Goal: Task Accomplishment & Management: Manage account settings

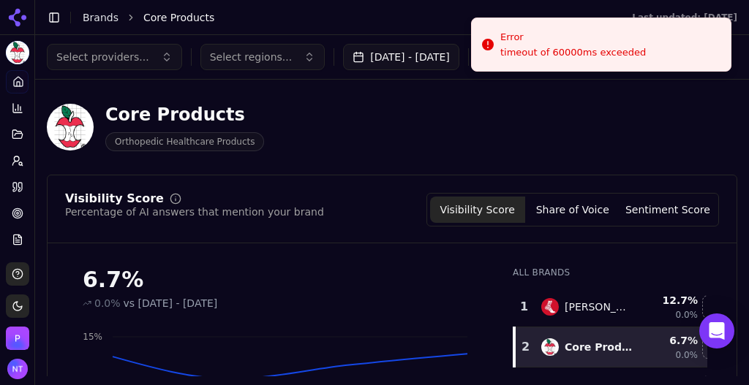
click at [90, 18] on link "Brands" at bounding box center [101, 18] width 36 height 12
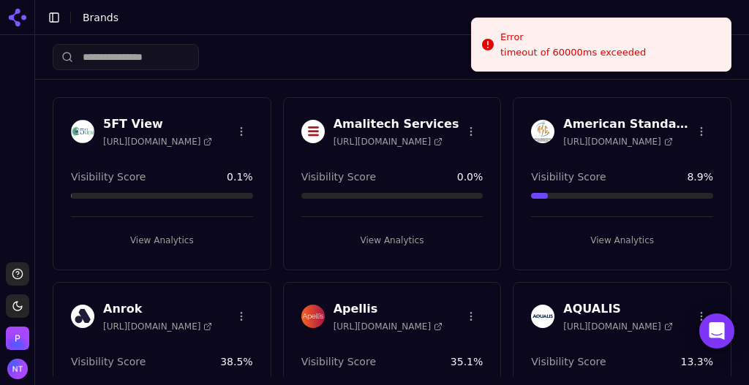
click at [415, 46] on div "Create Brand" at bounding box center [392, 57] width 679 height 44
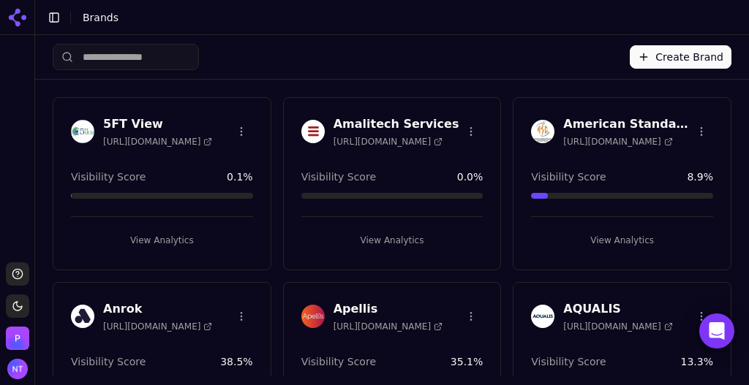
click at [238, 129] on html "Support Toggle theme [PERSON_NAME] Toggle Sidebar Brands Create Brand 5FT View …" at bounding box center [374, 192] width 749 height 385
click at [219, 187] on div "Delete Brand" at bounding box center [204, 184] width 86 height 23
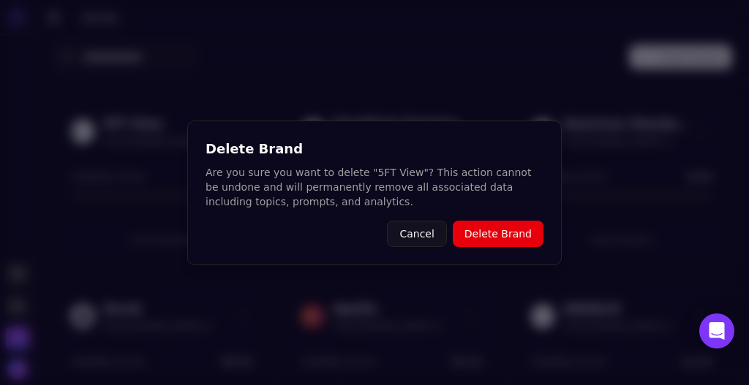
click at [493, 234] on button "Delete Brand" at bounding box center [498, 234] width 91 height 26
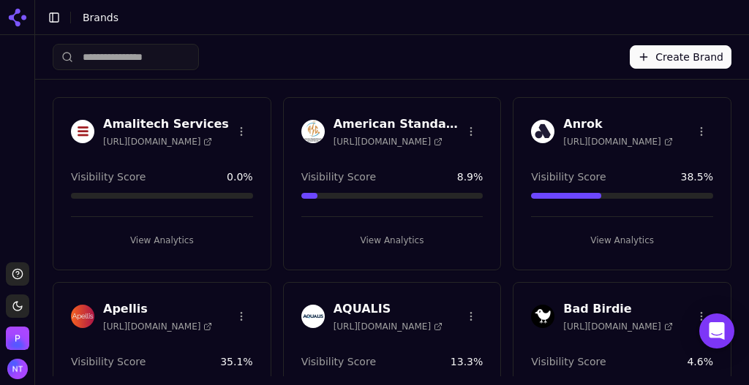
click at [238, 129] on html "Support Toggle theme [PERSON_NAME] Toggle Sidebar Brands Create Brand Amalitech…" at bounding box center [374, 192] width 749 height 385
click at [214, 192] on div "Delete Brand" at bounding box center [204, 184] width 86 height 23
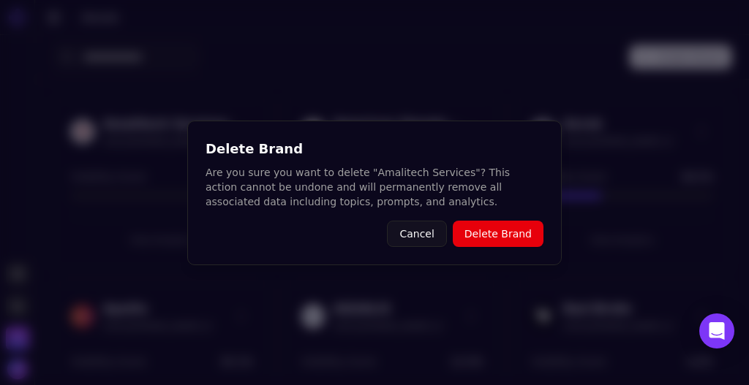
click at [489, 231] on button "Delete Brand" at bounding box center [498, 234] width 91 height 26
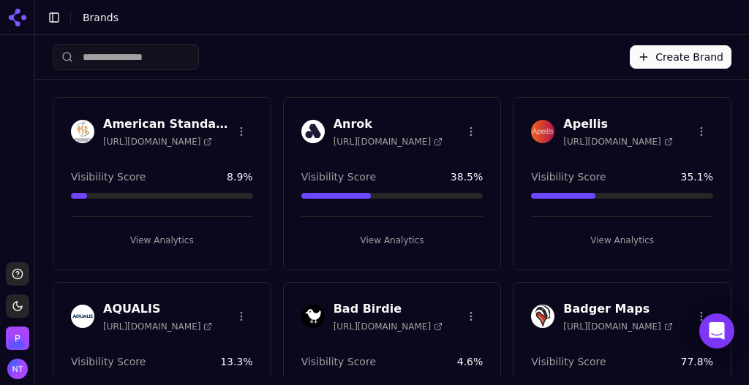
click at [238, 132] on html "Support Toggle theme [PERSON_NAME] Toggle Sidebar Brands Create Brand American …" at bounding box center [374, 192] width 749 height 385
click at [211, 181] on div "Delete Brand" at bounding box center [204, 184] width 86 height 23
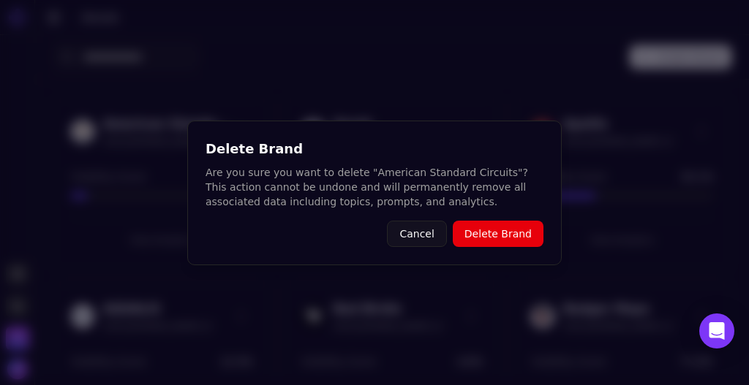
click at [481, 239] on button "Delete Brand" at bounding box center [498, 234] width 91 height 26
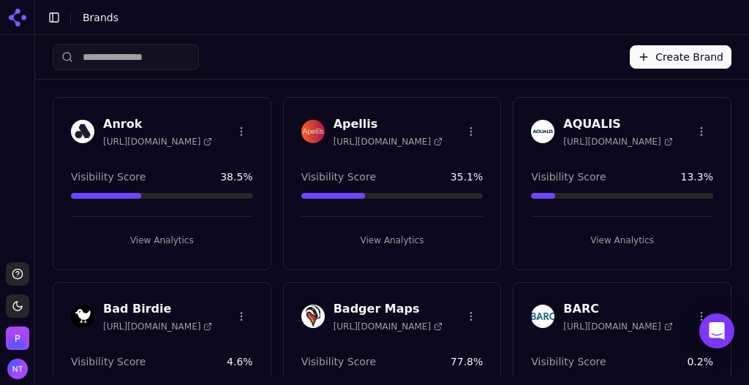
click at [242, 124] on html "Support Toggle theme [PERSON_NAME] Toggle Sidebar Brands Create Brand Anrok [UR…" at bounding box center [374, 192] width 749 height 385
click at [220, 182] on div "Delete Brand" at bounding box center [204, 184] width 86 height 23
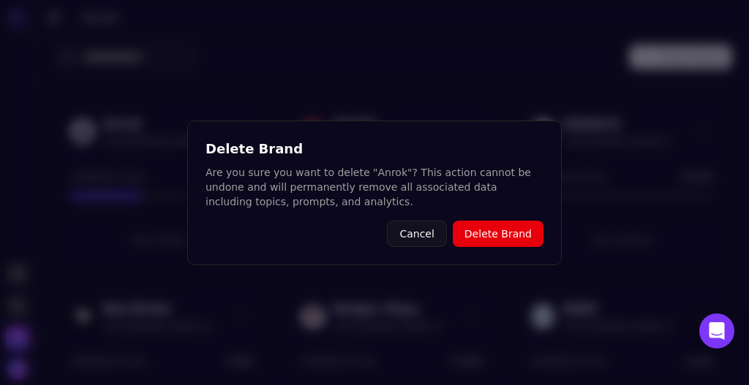
click at [470, 230] on button "Delete Brand" at bounding box center [498, 234] width 91 height 26
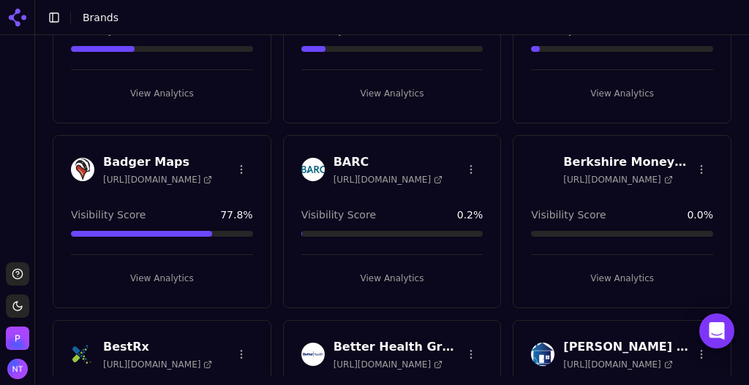
scroll to position [154, 0]
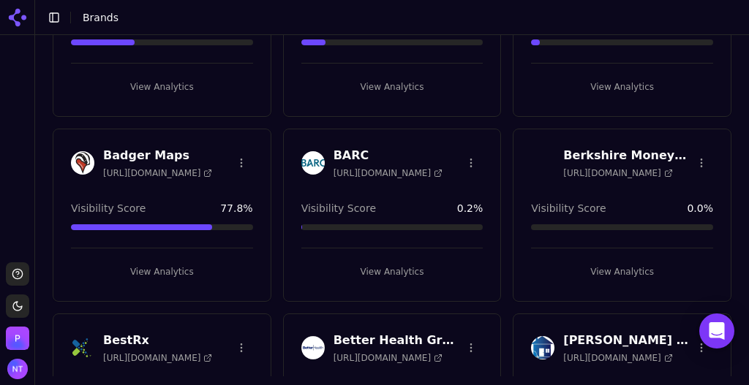
click at [464, 158] on html "Support Toggle theme [PERSON_NAME] Toggle Sidebar Brands Create Brand Apellis […" at bounding box center [374, 192] width 749 height 385
click at [431, 214] on div "Delete Brand" at bounding box center [431, 214] width 86 height 23
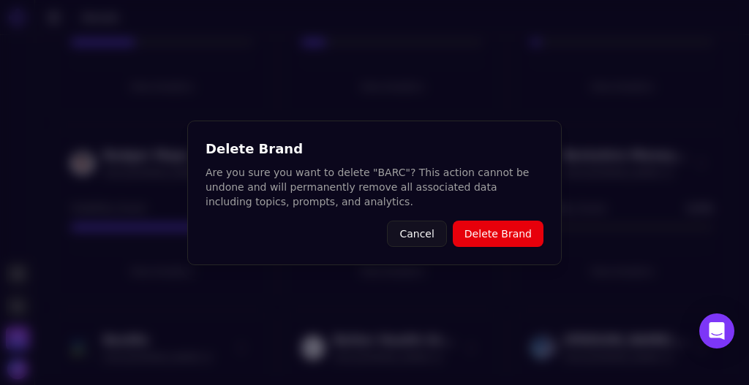
click at [513, 238] on button "Delete Brand" at bounding box center [498, 234] width 91 height 26
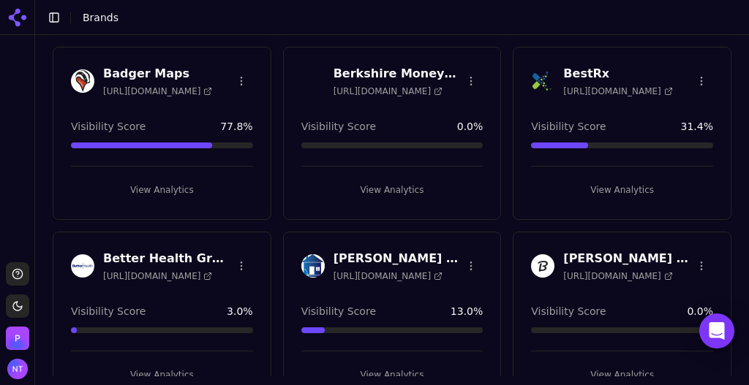
scroll to position [309, 0]
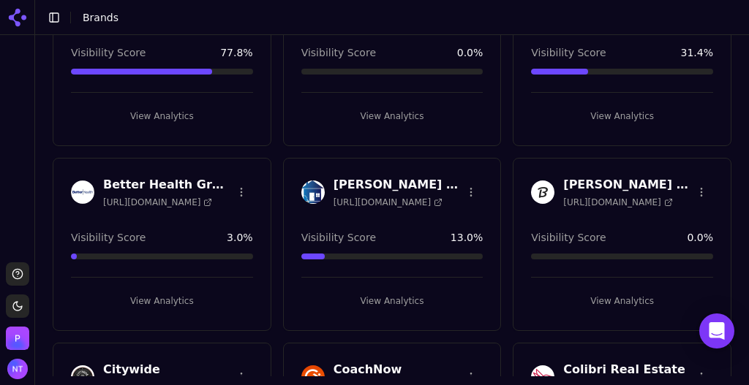
click at [238, 187] on html "Support Toggle theme [PERSON_NAME] Toggle Sidebar Brands Create Brand Apellis […" at bounding box center [374, 192] width 749 height 385
click at [274, 156] on html "Support Toggle theme [PERSON_NAME] Toggle Sidebar Brands Create Brand Apellis […" at bounding box center [374, 192] width 749 height 385
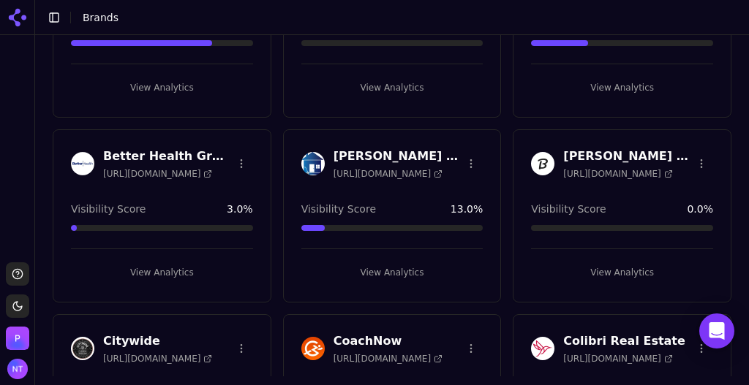
scroll to position [365, 0]
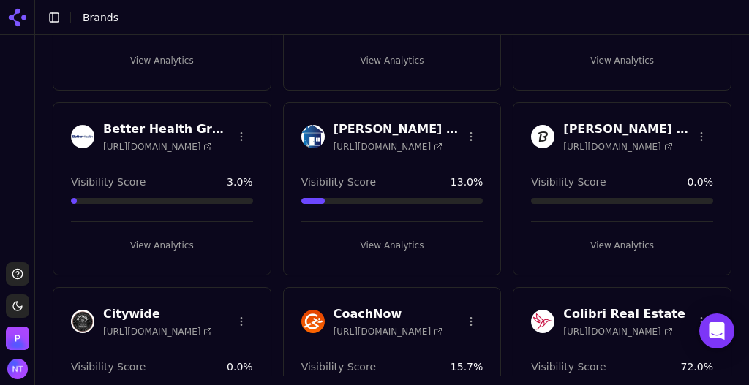
click at [692, 134] on html "Support Toggle theme [PERSON_NAME] Toggle Sidebar Brands Create Brand Apellis […" at bounding box center [374, 192] width 749 height 385
click at [665, 184] on div "Delete Brand" at bounding box center [659, 187] width 86 height 23
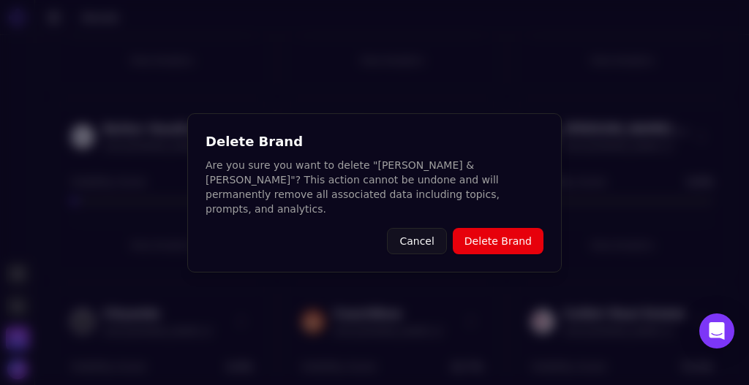
click at [492, 236] on button "Delete Brand" at bounding box center [498, 241] width 91 height 26
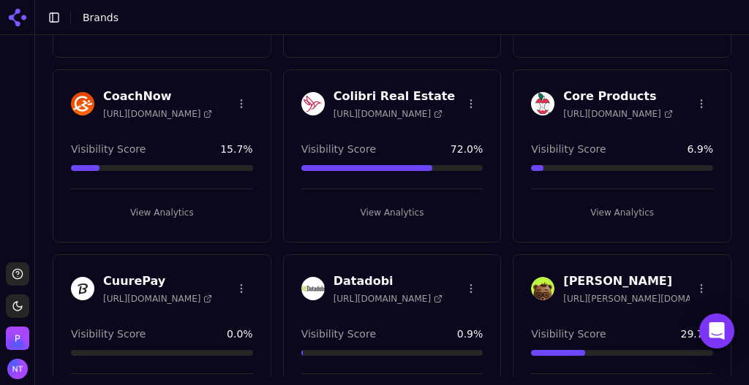
scroll to position [657, 0]
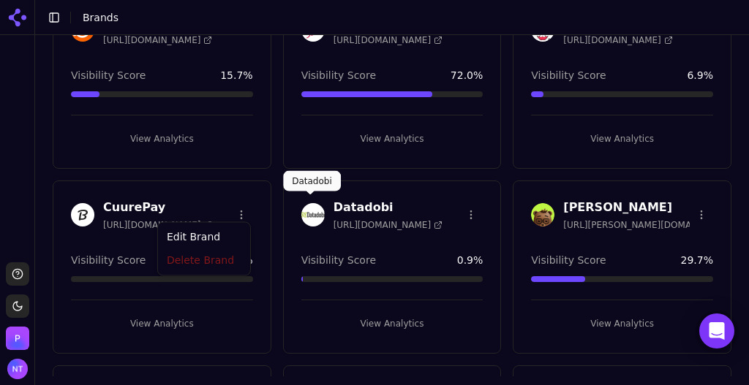
click at [236, 211] on html "Support Toggle theme [PERSON_NAME] Toggle Sidebar Brands Create Brand Apellis […" at bounding box center [374, 192] width 749 height 385
click at [212, 266] on div "Delete Brand" at bounding box center [204, 263] width 86 height 23
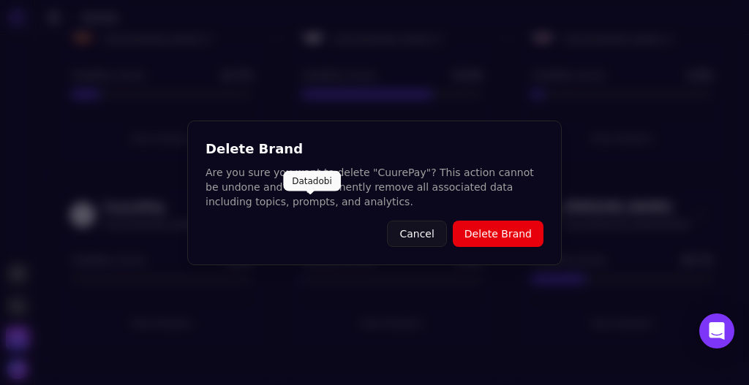
click at [492, 242] on button "Delete Brand" at bounding box center [498, 234] width 91 height 26
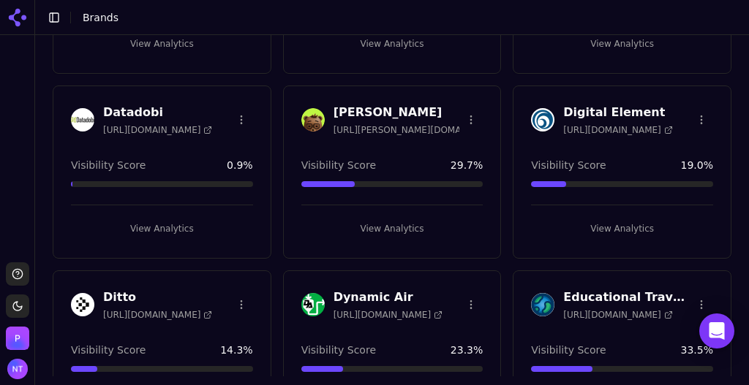
scroll to position [759, 0]
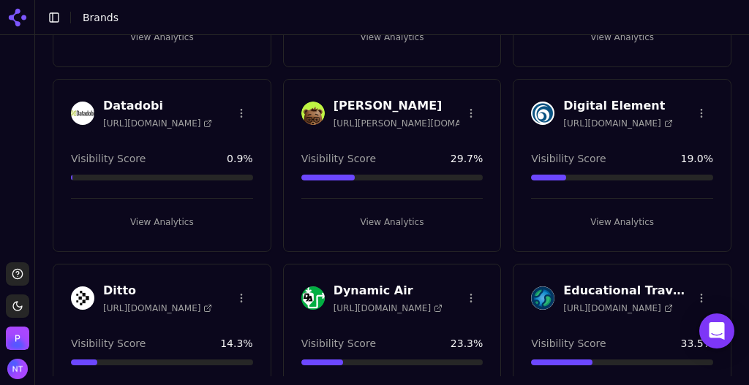
click at [463, 107] on html "Support Toggle theme [PERSON_NAME] Toggle Sidebar Brands Create Brand Apellis […" at bounding box center [374, 192] width 749 height 385
click at [437, 166] on div "Delete Brand" at bounding box center [431, 160] width 86 height 23
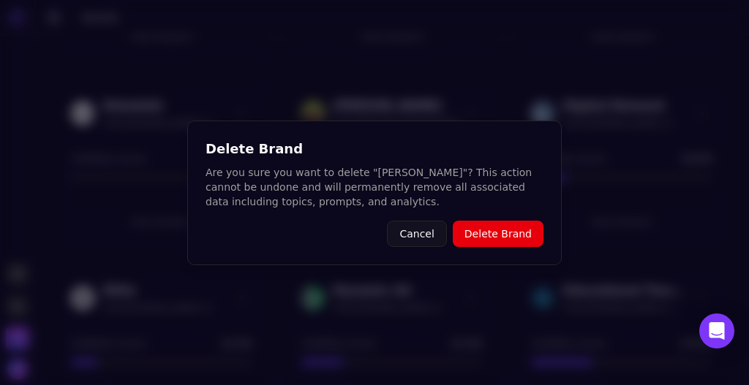
click at [486, 229] on button "Delete Brand" at bounding box center [498, 234] width 91 height 26
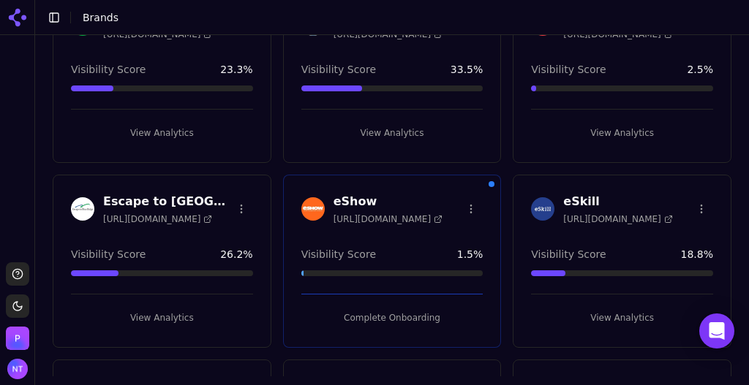
scroll to position [1052, 0]
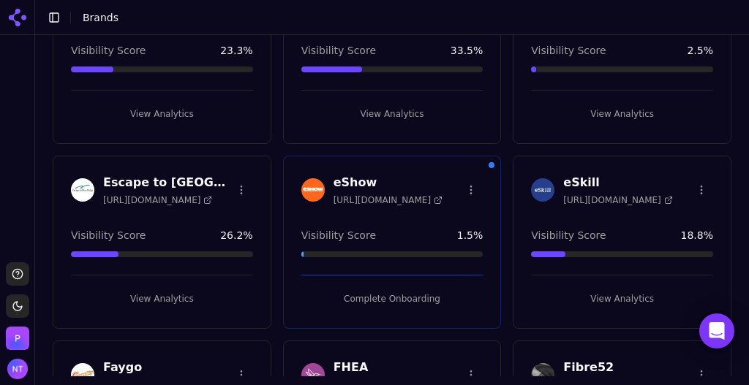
click at [238, 178] on html "Support Toggle theme [PERSON_NAME] Toggle Sidebar Brands Create Brand Apellis […" at bounding box center [374, 192] width 749 height 385
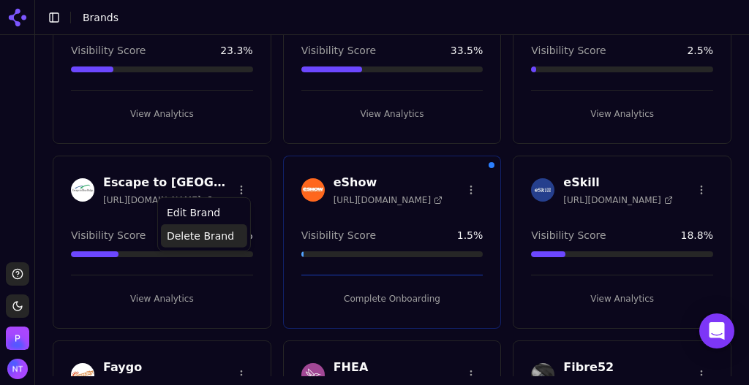
click at [217, 237] on div "Delete Brand" at bounding box center [204, 236] width 86 height 23
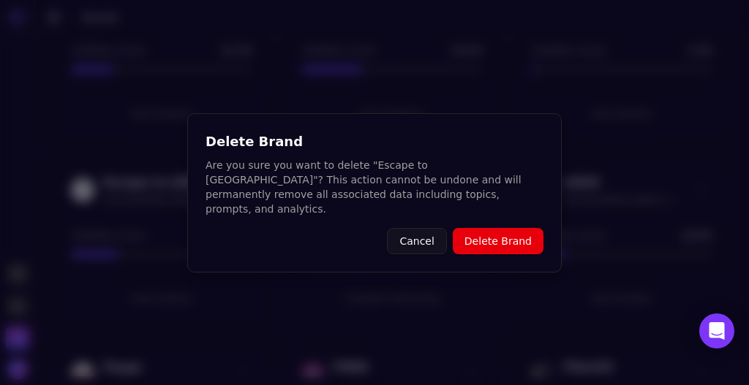
click at [482, 230] on button "Delete Brand" at bounding box center [498, 241] width 91 height 26
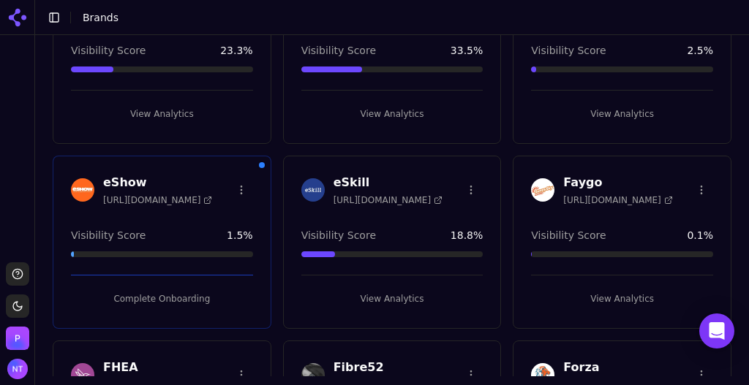
click at [239, 180] on html "Support Toggle theme [PERSON_NAME] Toggle Sidebar Brands Create Brand Apellis […" at bounding box center [374, 192] width 749 height 385
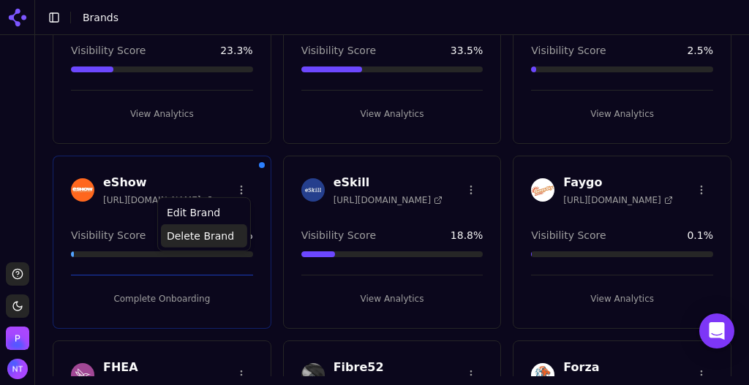
click at [203, 236] on div "Delete Brand" at bounding box center [204, 236] width 86 height 23
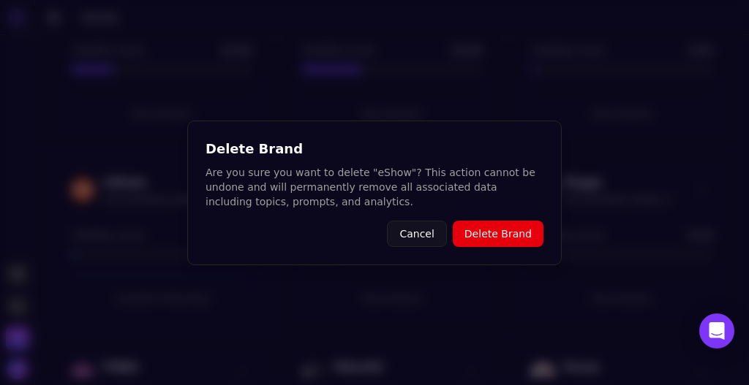
click at [424, 234] on button "Cancel" at bounding box center [416, 234] width 59 height 26
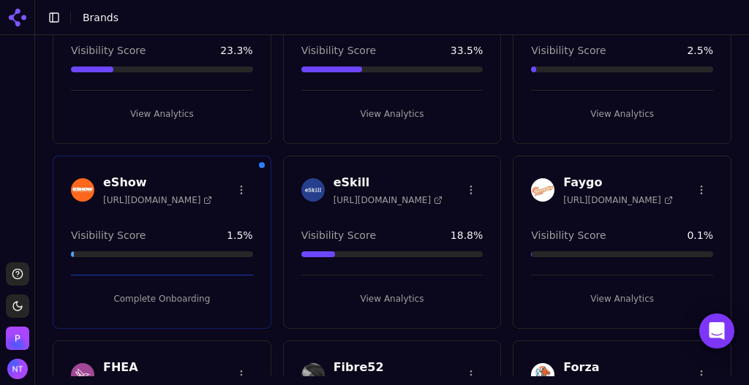
click at [238, 179] on html "Support Toggle theme [PERSON_NAME] Toggle Sidebar Brands Create Brand Apellis […" at bounding box center [374, 192] width 749 height 385
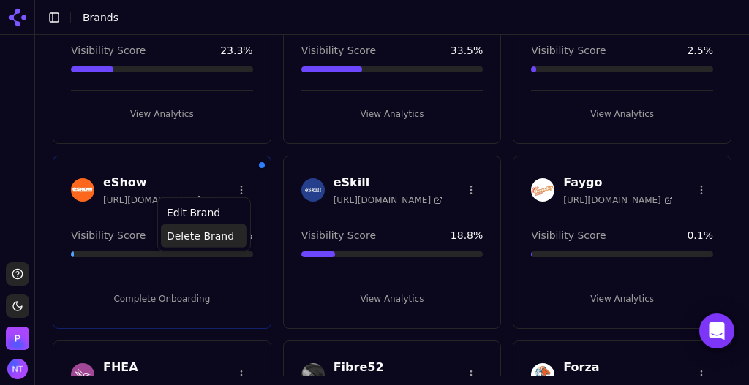
click at [222, 238] on div "Delete Brand" at bounding box center [204, 236] width 86 height 23
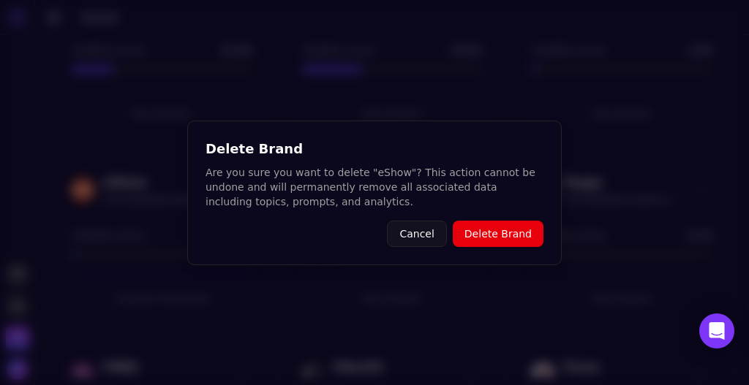
click at [503, 235] on button "Delete Brand" at bounding box center [498, 234] width 91 height 26
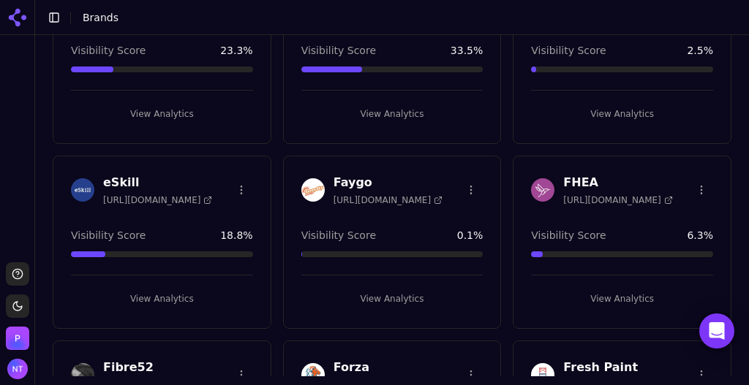
scroll to position [1080, 0]
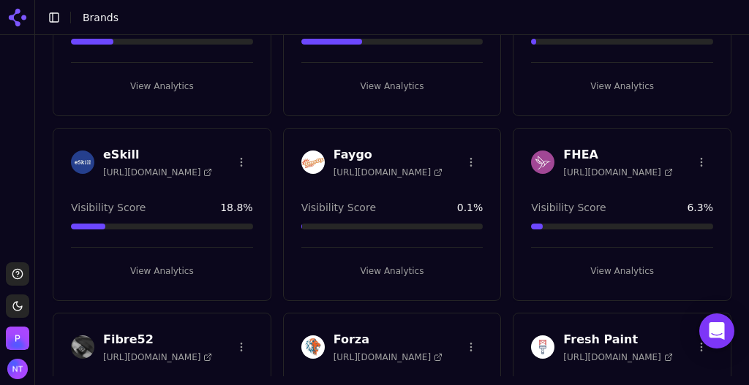
click at [240, 155] on html "Support Toggle theme [PERSON_NAME] Toggle Sidebar Brands Create Brand Apellis […" at bounding box center [374, 192] width 749 height 385
click at [306, 114] on html "Support Toggle theme [PERSON_NAME] Toggle Sidebar Brands Create Brand Apellis […" at bounding box center [374, 192] width 749 height 385
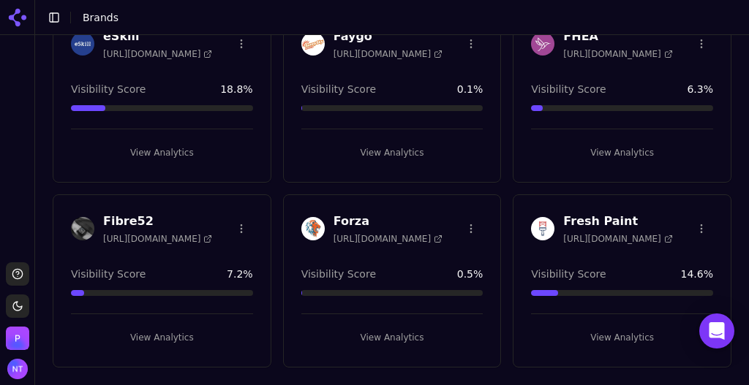
scroll to position [1230, 0]
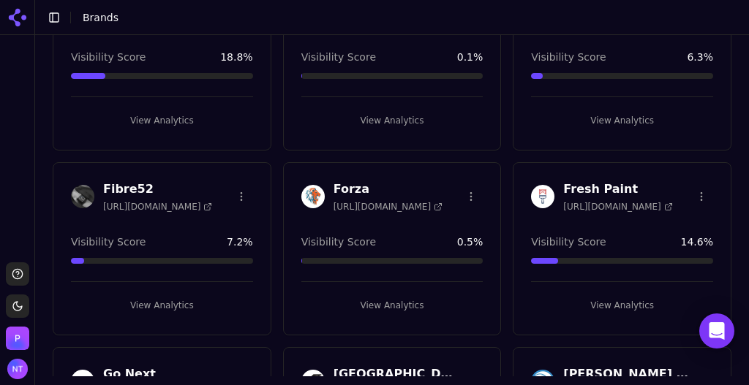
click at [236, 188] on html "Support Toggle theme [PERSON_NAME] Toggle Sidebar Brands Create Brand Apellis […" at bounding box center [374, 192] width 749 height 385
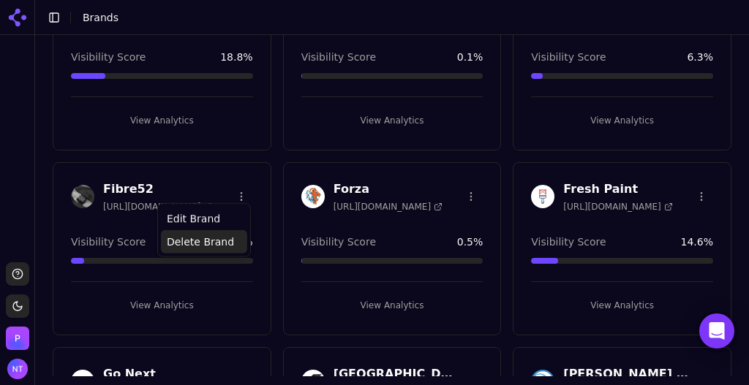
drag, startPoint x: 195, startPoint y: 252, endPoint x: 185, endPoint y: 244, distance: 12.0
click at [185, 244] on div "Delete Brand" at bounding box center [204, 241] width 86 height 23
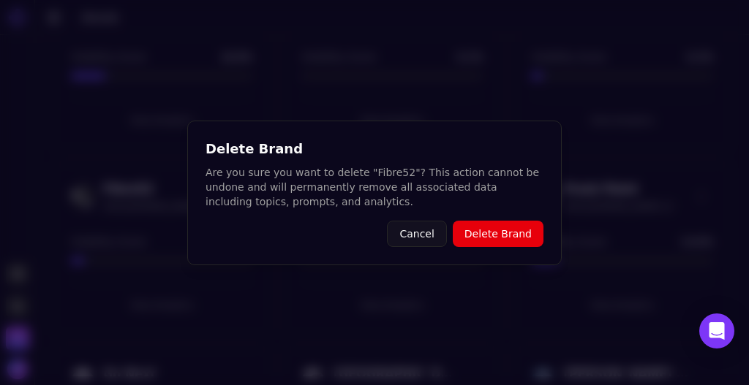
click at [492, 228] on button "Delete Brand" at bounding box center [498, 234] width 91 height 26
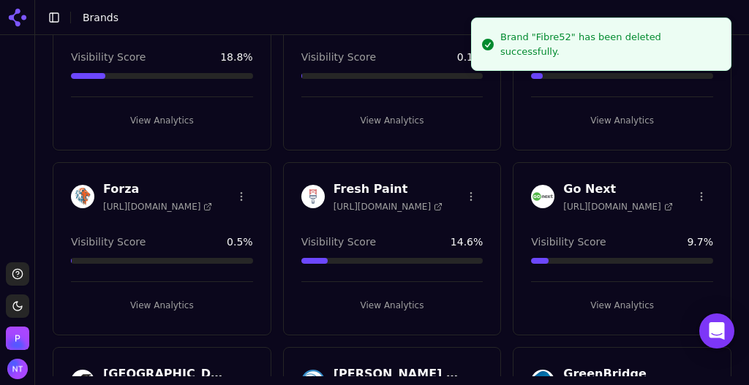
click at [237, 185] on html "Support Toggle theme [PERSON_NAME] Toggle Sidebar Brands Create Brand Apellis […" at bounding box center [374, 192] width 749 height 385
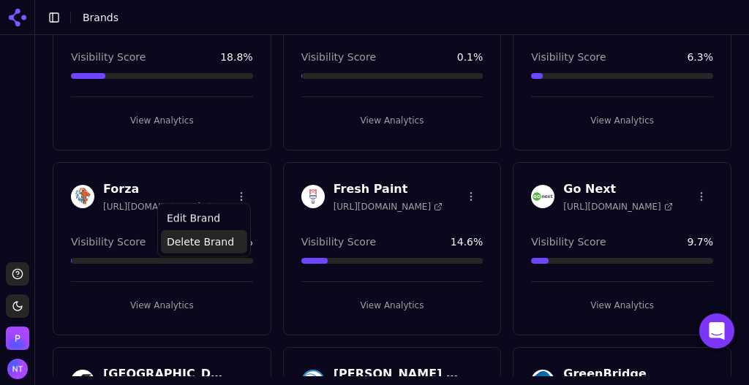
click at [214, 245] on div "Delete Brand" at bounding box center [204, 241] width 86 height 23
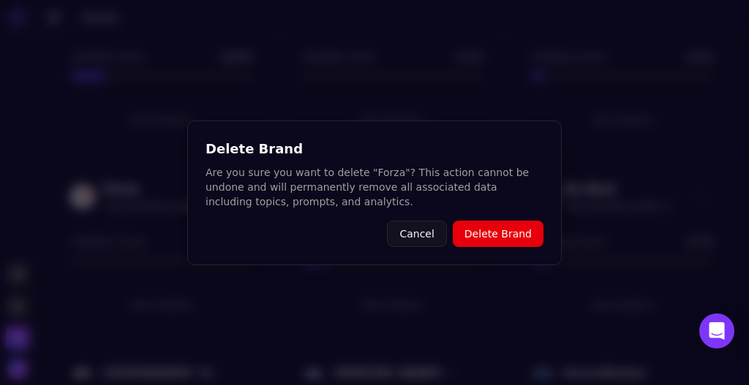
click at [500, 227] on button "Delete Brand" at bounding box center [498, 234] width 91 height 26
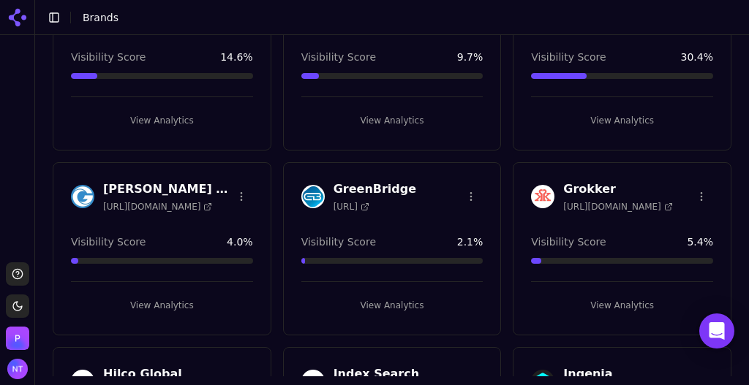
scroll to position [1459, 0]
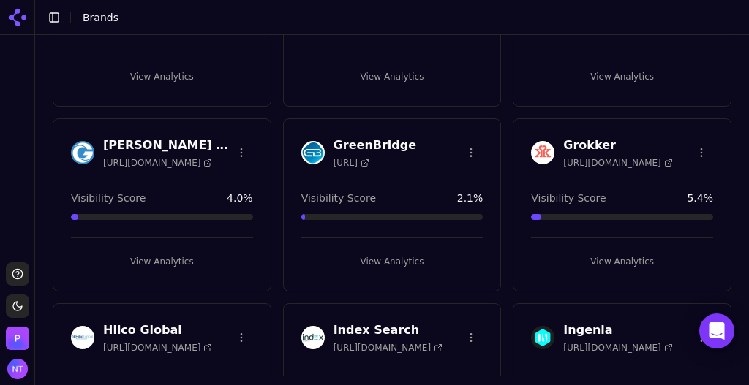
click at [468, 144] on html "Support Toggle theme [PERSON_NAME] Toggle Sidebar Brands Create Brand Apellis […" at bounding box center [374, 192] width 749 height 385
click at [437, 197] on div "Delete Brand" at bounding box center [431, 197] width 86 height 23
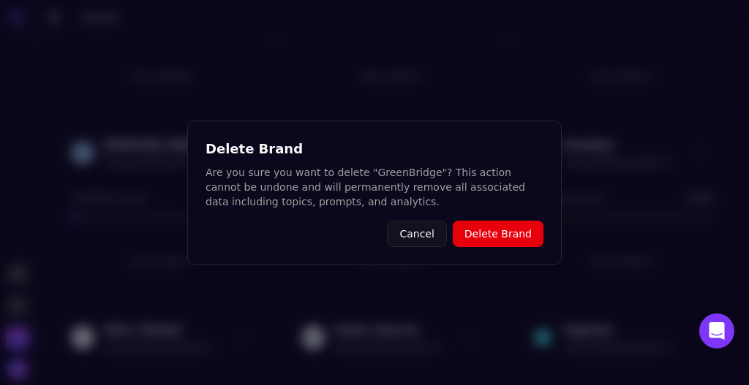
click at [509, 248] on div "Delete Brand Are you sure you want to delete "GreenBridge"? This action cannot …" at bounding box center [374, 193] width 375 height 145
click at [497, 234] on button "Delete Brand" at bounding box center [498, 234] width 91 height 26
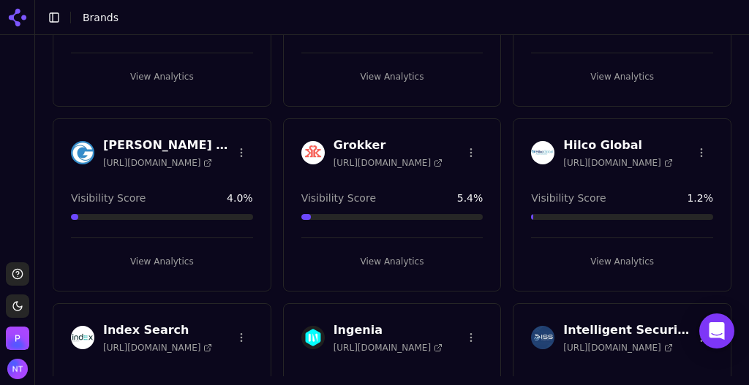
click at [464, 143] on html "Support Toggle theme [PERSON_NAME] Toggle Sidebar Brands Create Brand Apellis […" at bounding box center [374, 192] width 749 height 385
click at [434, 196] on div "Delete Brand" at bounding box center [431, 197] width 86 height 23
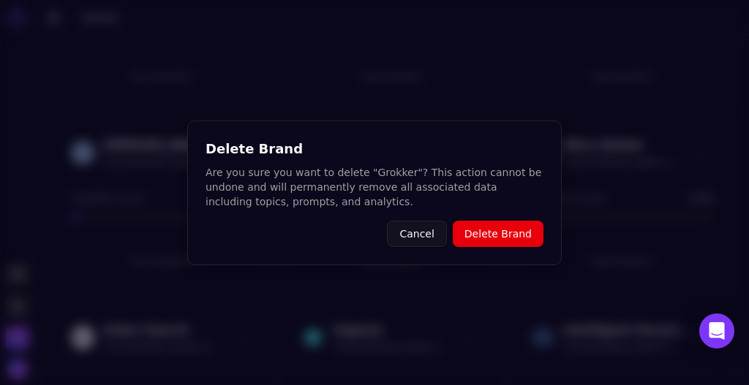
click at [483, 240] on button "Delete Brand" at bounding box center [498, 234] width 91 height 26
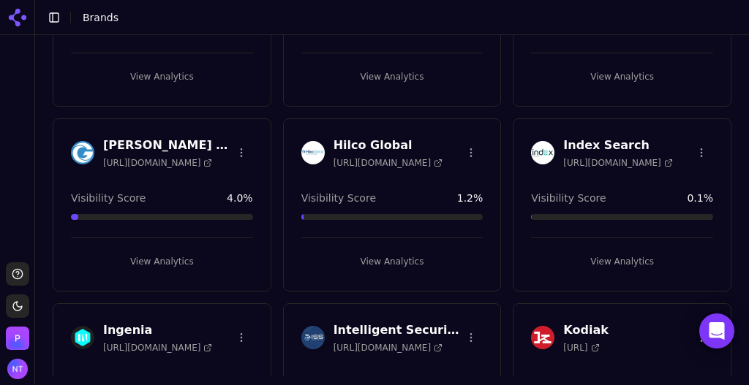
click at [464, 142] on html "Support Toggle theme [PERSON_NAME] Toggle Sidebar Brands Create Brand Apellis […" at bounding box center [374, 192] width 749 height 385
click at [440, 201] on div "Delete Brand" at bounding box center [431, 197] width 86 height 23
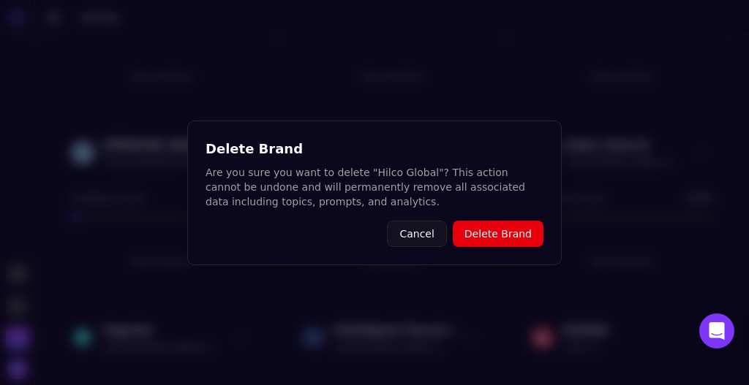
click at [511, 230] on button "Delete Brand" at bounding box center [498, 234] width 91 height 26
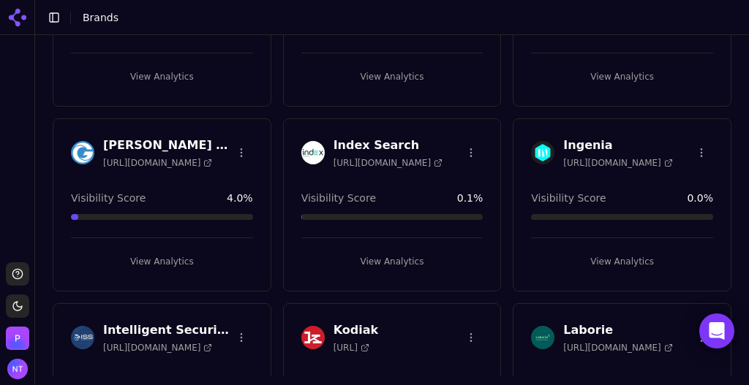
click at [465, 140] on html "Support Toggle theme [PERSON_NAME] Toggle Sidebar Brands Create Brand Apellis […" at bounding box center [374, 192] width 749 height 385
click at [439, 197] on div "Delete Brand" at bounding box center [431, 197] width 86 height 23
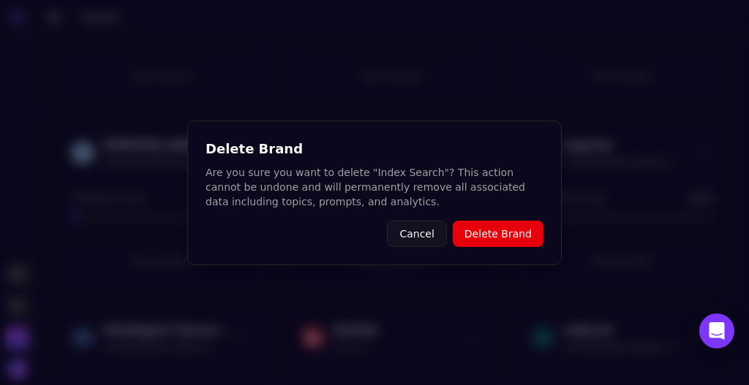
click at [489, 233] on button "Delete Brand" at bounding box center [498, 234] width 91 height 26
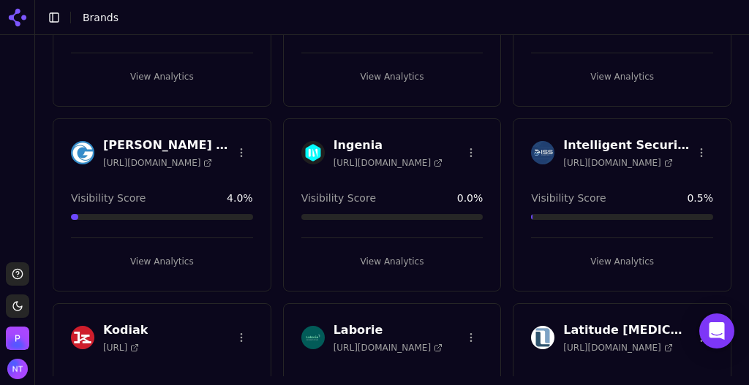
click at [463, 140] on html "Support Toggle theme [PERSON_NAME] Toggle Sidebar Brands Create Brand Apellis […" at bounding box center [374, 192] width 749 height 385
click at [445, 197] on div "Delete Brand" at bounding box center [431, 197] width 86 height 23
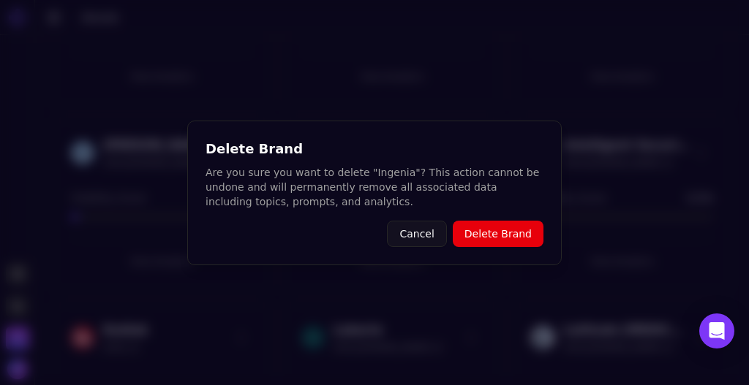
click at [489, 230] on button "Delete Brand" at bounding box center [498, 234] width 91 height 26
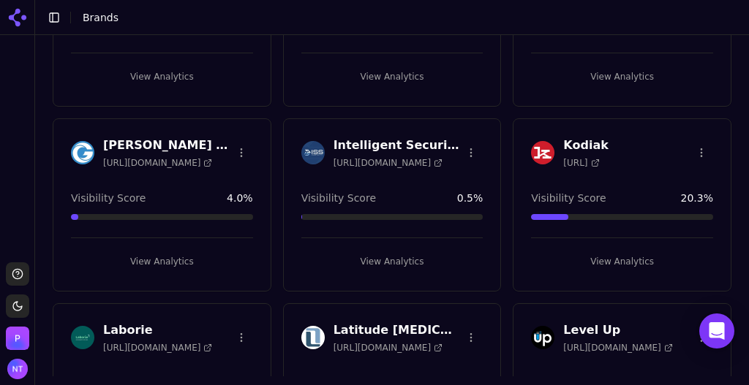
click at [466, 138] on html "Support Toggle theme [PERSON_NAME] Toggle Sidebar Brands Create Brand Apellis […" at bounding box center [374, 192] width 749 height 385
click at [464, 143] on html "Support Toggle theme [PERSON_NAME] Toggle Sidebar Brands Create Brand Apellis […" at bounding box center [374, 192] width 749 height 385
click at [465, 141] on html "Support Toggle theme [PERSON_NAME] Toggle Sidebar Brands Create Brand Apellis […" at bounding box center [374, 192] width 749 height 385
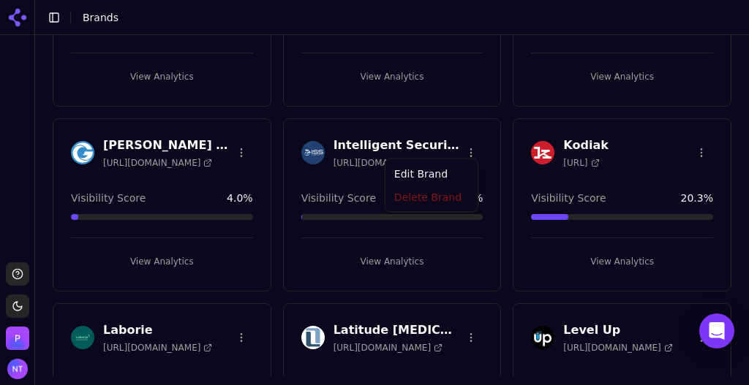
click at [500, 158] on html "Support Toggle theme [PERSON_NAME] Toggle Sidebar Brands Create Brand Apellis […" at bounding box center [374, 192] width 749 height 385
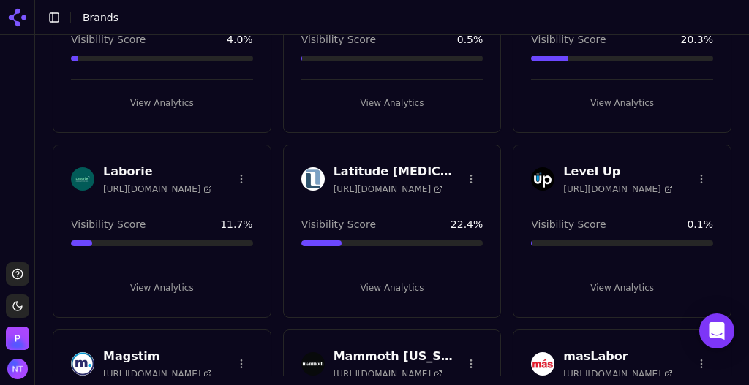
scroll to position [1624, 0]
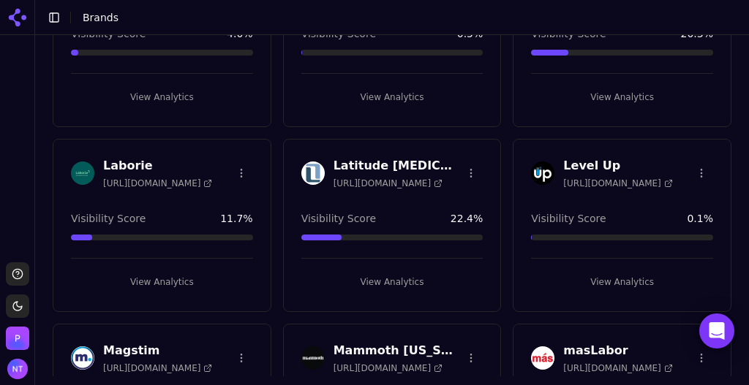
click at [238, 163] on html "Support Toggle theme [PERSON_NAME] Toggle Sidebar Brands Create Brand Apellis […" at bounding box center [374, 192] width 749 height 385
click at [206, 214] on div "Delete Brand" at bounding box center [204, 216] width 86 height 23
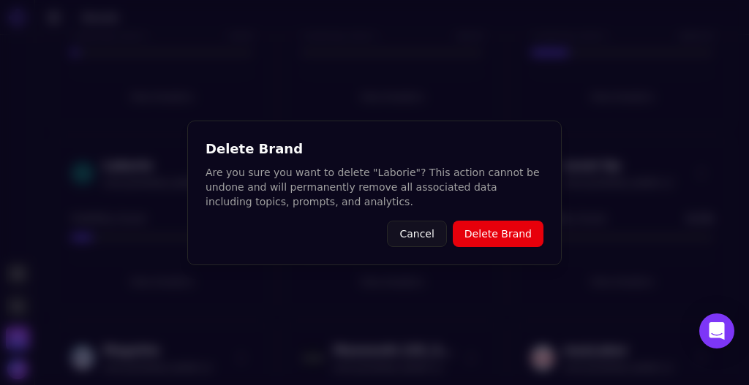
click at [497, 234] on button "Delete Brand" at bounding box center [498, 234] width 91 height 26
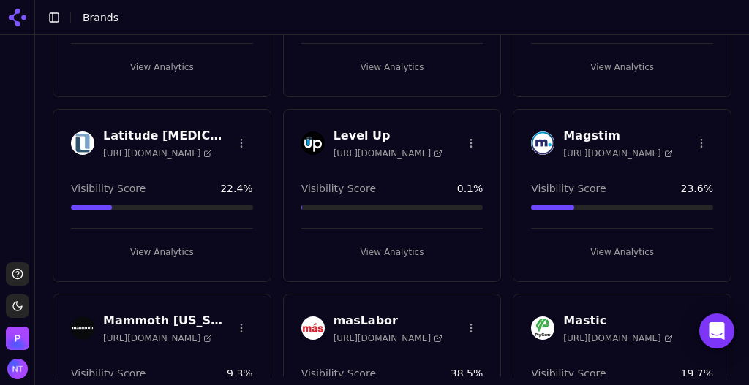
scroll to position [1625, 0]
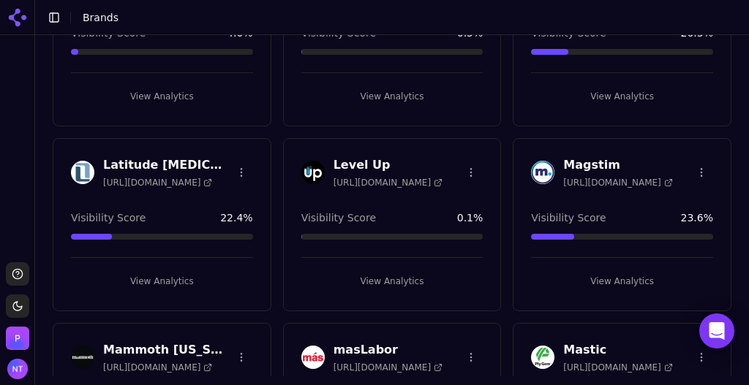
click at [466, 162] on html "Support Toggle theme [PERSON_NAME] Toggle Sidebar Brands Create Brand Apellis […" at bounding box center [374, 192] width 749 height 385
click at [439, 214] on div "Delete Brand" at bounding box center [431, 215] width 86 height 23
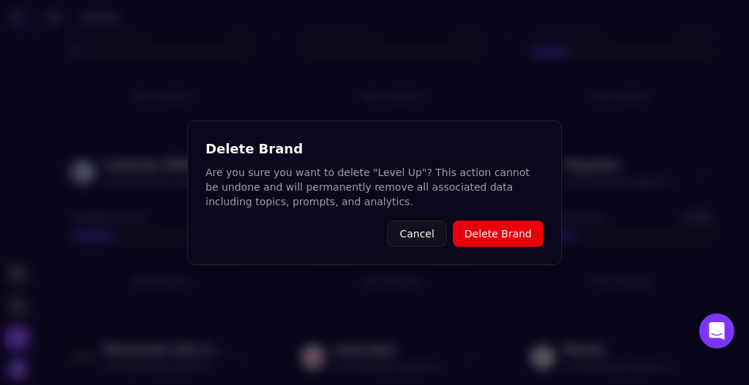
click at [494, 236] on button "Delete Brand" at bounding box center [498, 234] width 91 height 26
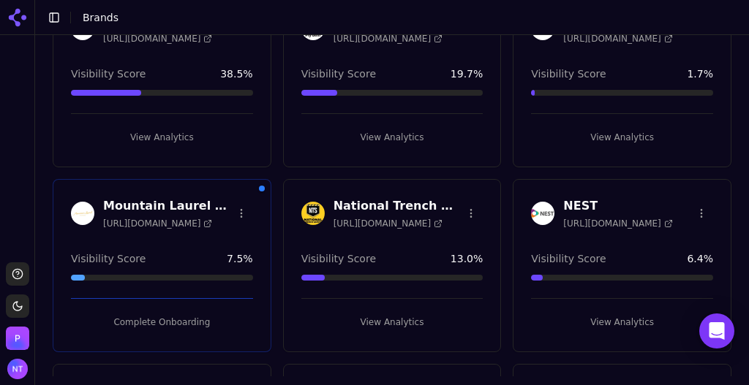
scroll to position [1965, 0]
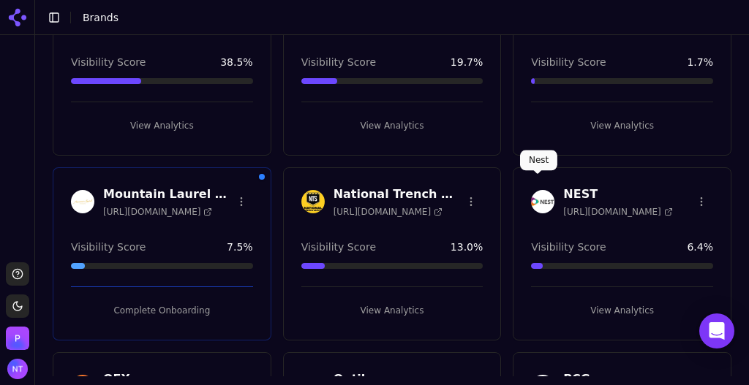
click at [238, 189] on html "Support Toggle theme [PERSON_NAME] Toggle Sidebar Brands Create Brand Apellis […" at bounding box center [374, 192] width 749 height 385
click at [213, 246] on div "Delete Brand" at bounding box center [204, 242] width 86 height 23
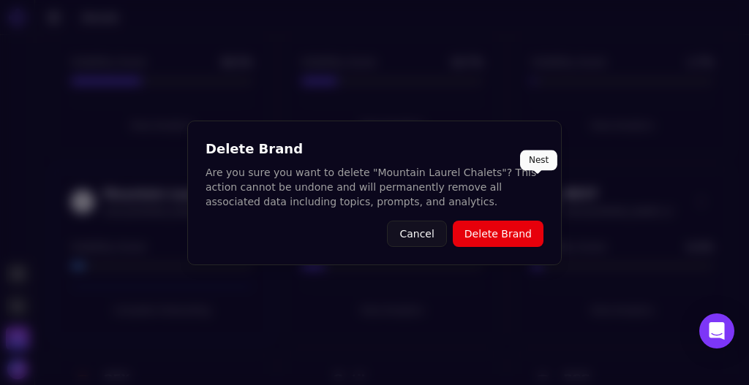
click at [477, 227] on button "Delete Brand" at bounding box center [498, 234] width 91 height 26
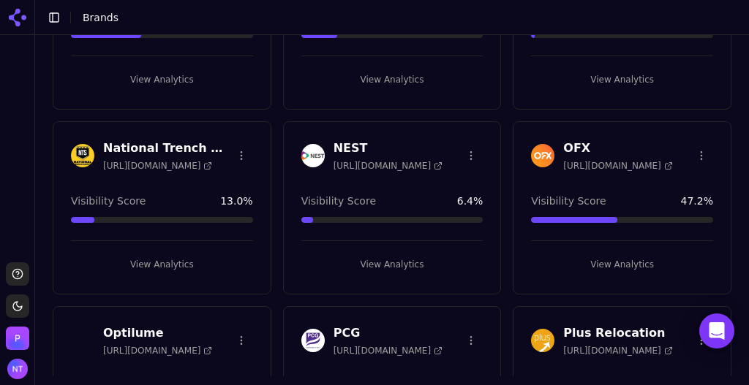
scroll to position [2017, 0]
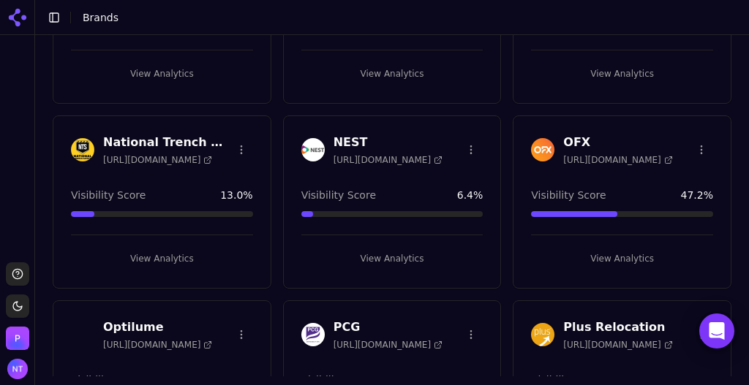
click at [691, 132] on html "Support Toggle theme [PERSON_NAME] Toggle Sidebar Brands Create Brand Apellis […" at bounding box center [374, 192] width 749 height 385
click at [650, 192] on div "Delete Brand" at bounding box center [659, 191] width 86 height 23
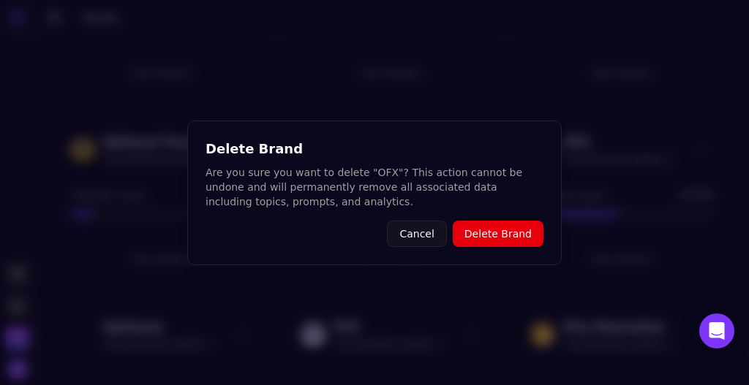
click at [537, 231] on button "Delete Brand" at bounding box center [498, 234] width 91 height 26
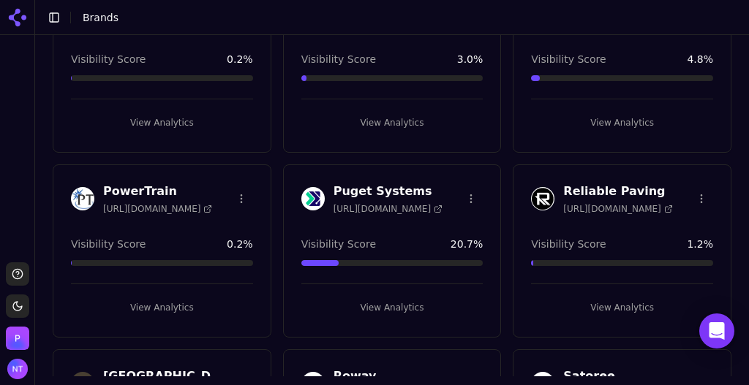
scroll to position [2350, 0]
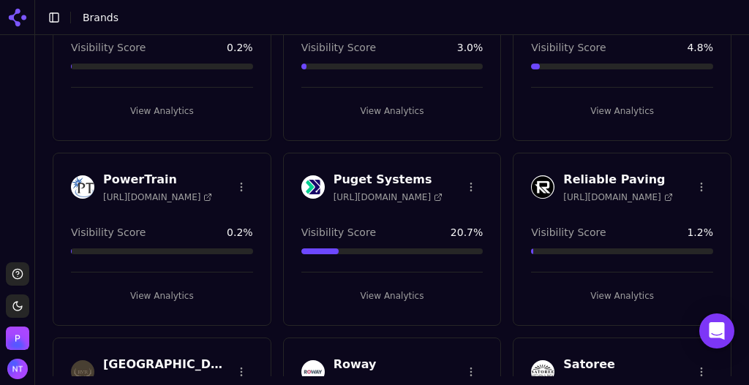
click at [238, 171] on html "Support Toggle theme [PERSON_NAME] Toggle Sidebar Brands Create Brand Apellis […" at bounding box center [374, 192] width 749 height 385
click at [193, 228] on div "Delete Brand" at bounding box center [204, 226] width 86 height 23
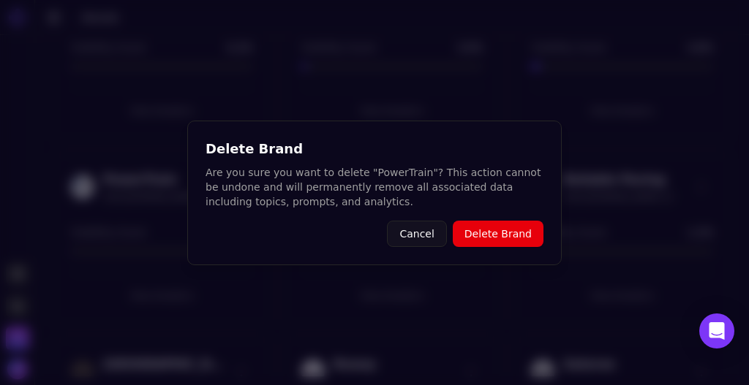
click at [494, 236] on button "Delete Brand" at bounding box center [498, 234] width 91 height 26
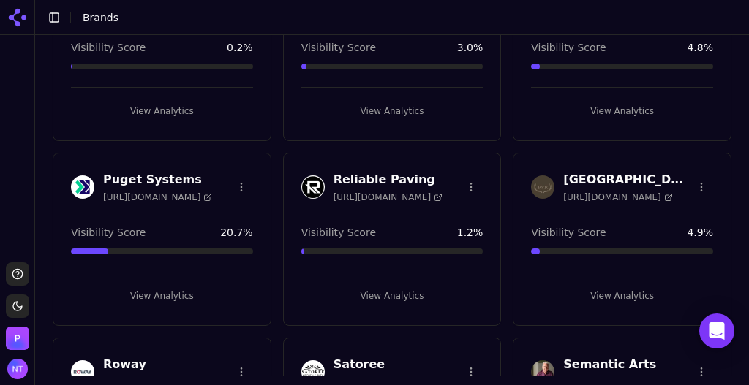
click at [464, 173] on html "Support Toggle theme [PERSON_NAME] Toggle Sidebar Brands Create Brand Apellis […" at bounding box center [374, 192] width 749 height 385
click at [429, 222] on div "Delete Brand" at bounding box center [431, 226] width 86 height 23
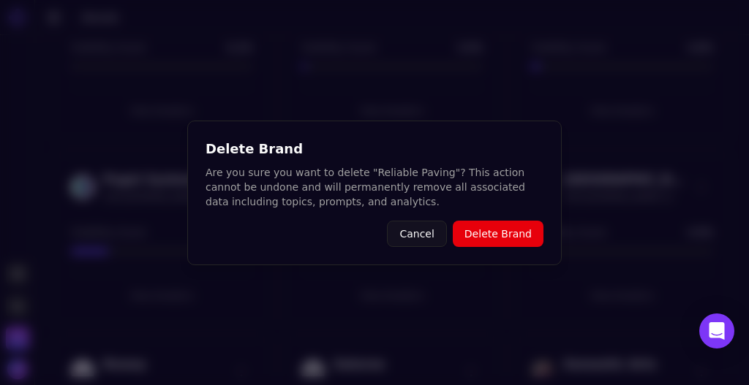
click at [512, 237] on button "Delete Brand" at bounding box center [498, 234] width 91 height 26
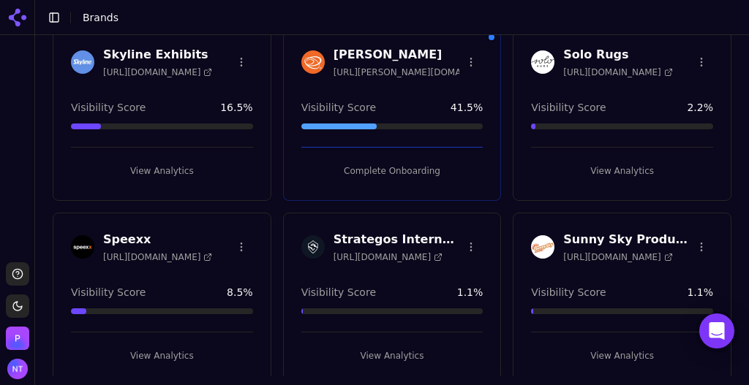
scroll to position [3090, 0]
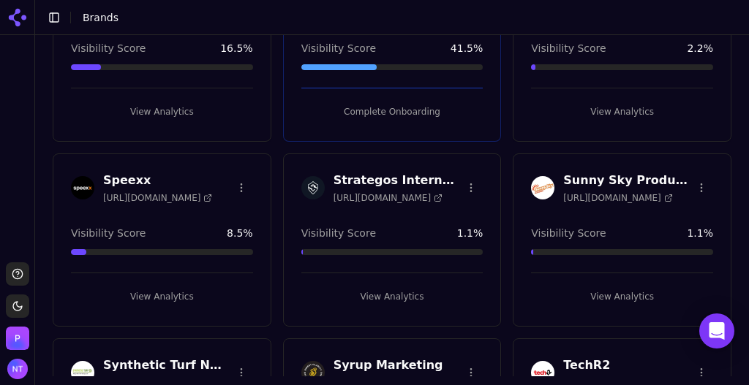
click at [244, 169] on html "Support Toggle theme [PERSON_NAME] Toggle Sidebar Brands Create Brand Apellis […" at bounding box center [374, 192] width 749 height 385
click at [206, 219] on div "Delete Brand" at bounding box center [204, 222] width 86 height 23
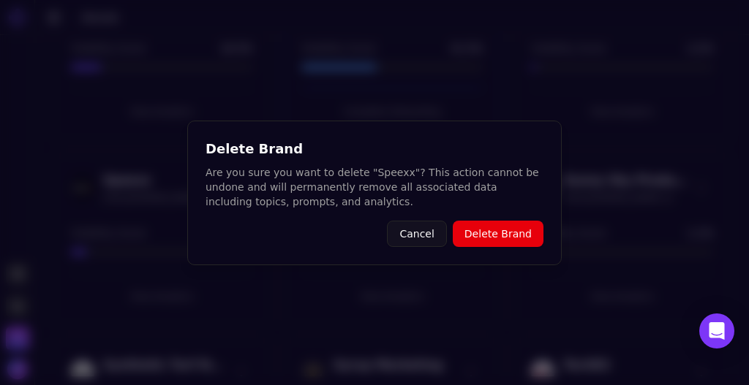
click at [486, 238] on button "Delete Brand" at bounding box center [498, 234] width 91 height 26
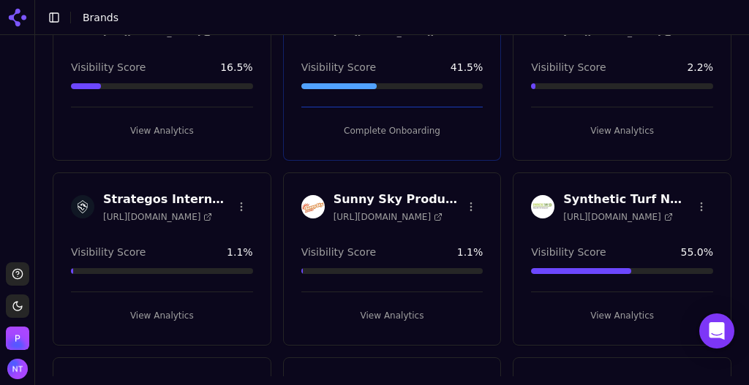
scroll to position [3065, 0]
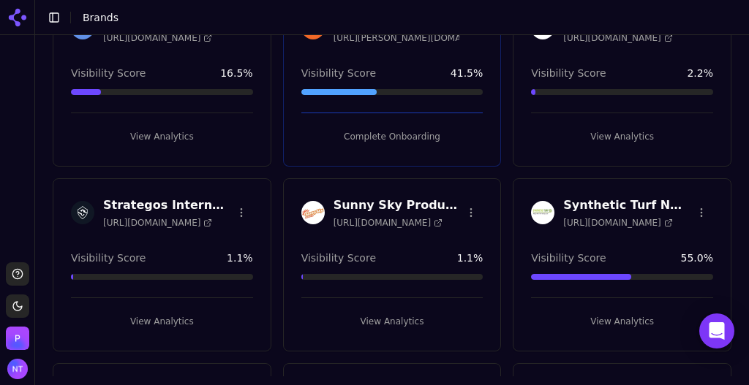
click at [695, 189] on html "Support Toggle theme [PERSON_NAME] Toggle Sidebar Brands Create Brand Apellis […" at bounding box center [374, 192] width 749 height 385
click at [651, 249] on div "Delete Brand" at bounding box center [659, 247] width 86 height 23
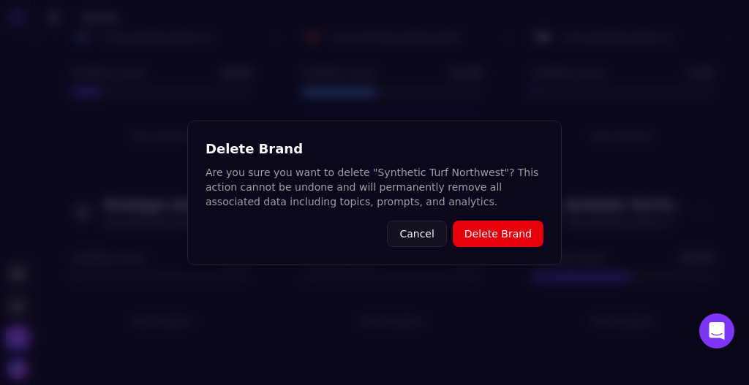
click at [505, 232] on button "Delete Brand" at bounding box center [498, 234] width 91 height 26
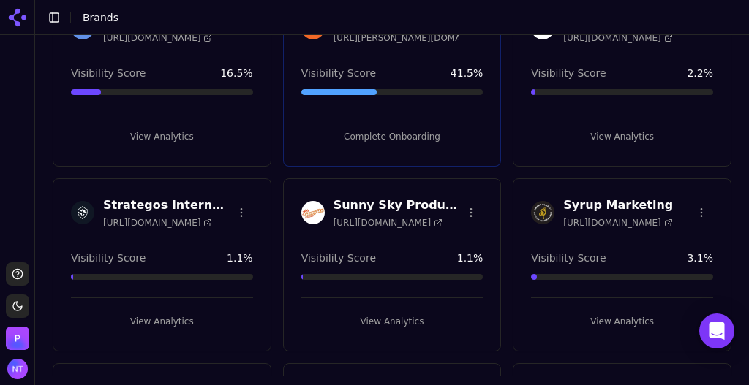
click at [696, 189] on html "Support Toggle theme [PERSON_NAME] Toggle Sidebar Brands Create Brand Apellis […" at bounding box center [374, 192] width 749 height 385
click at [651, 249] on div "Delete Brand" at bounding box center [659, 247] width 86 height 23
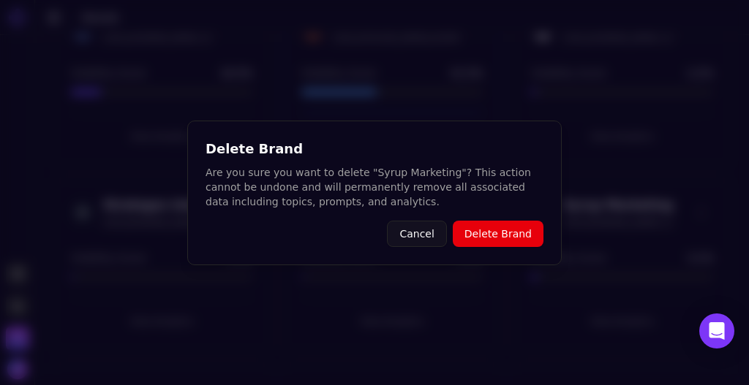
click at [510, 235] on button "Delete Brand" at bounding box center [498, 234] width 91 height 26
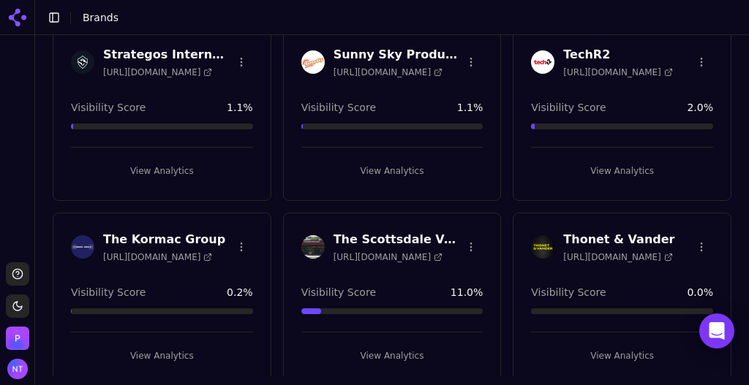
scroll to position [3221, 0]
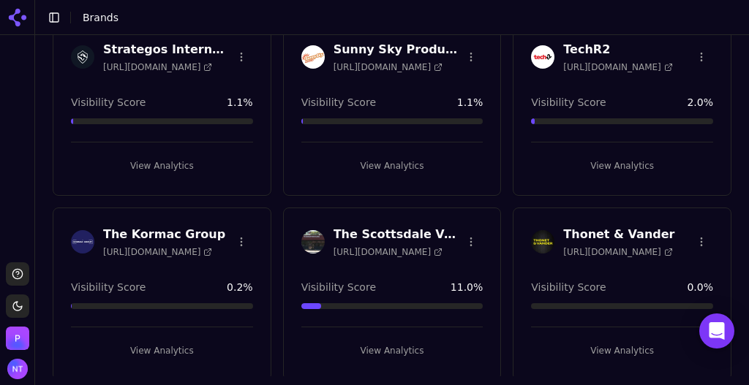
click at [694, 222] on html "Support Toggle theme [PERSON_NAME] Toggle Sidebar Brands Create Brand Apellis […" at bounding box center [374, 192] width 749 height 385
click at [657, 271] on div "Delete Brand" at bounding box center [659, 276] width 86 height 23
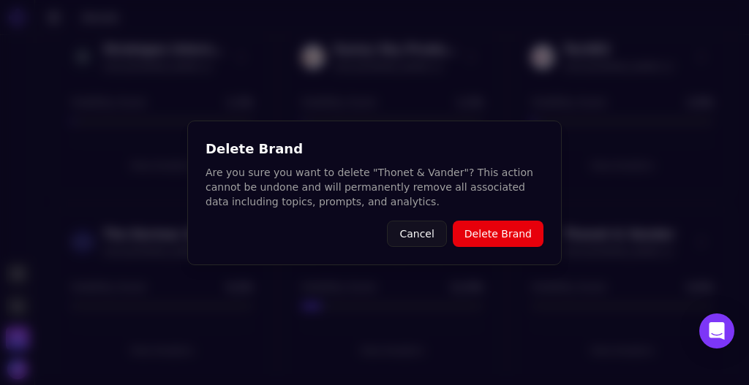
click at [518, 238] on button "Delete Brand" at bounding box center [498, 234] width 91 height 26
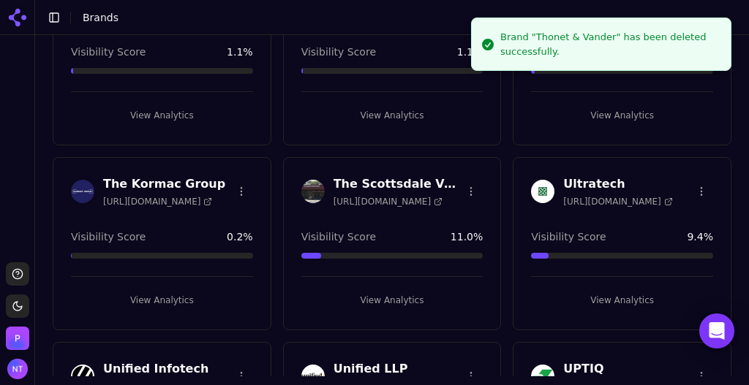
scroll to position [3286, 0]
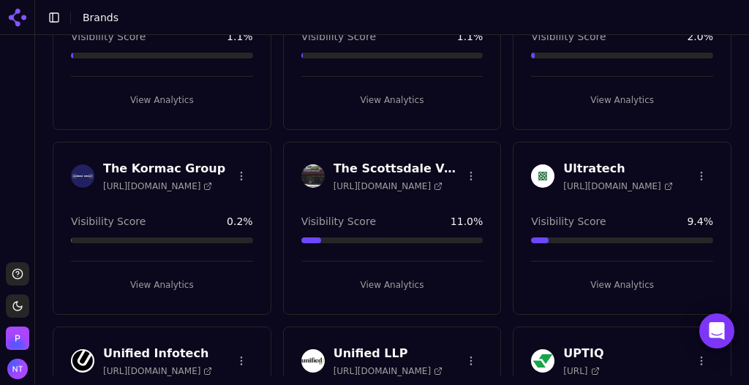
click at [240, 157] on html "Support Toggle theme [PERSON_NAME] Toggle Sidebar Brands Create Brand Apellis […" at bounding box center [374, 192] width 749 height 385
click at [221, 215] on div "Delete Brand" at bounding box center [204, 210] width 86 height 23
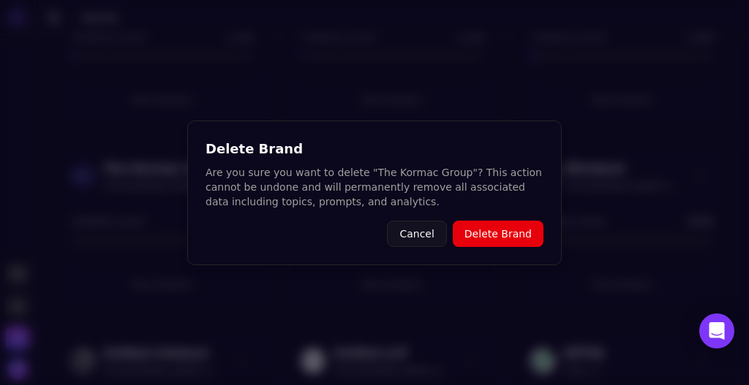
click at [486, 231] on button "Delete Brand" at bounding box center [498, 234] width 91 height 26
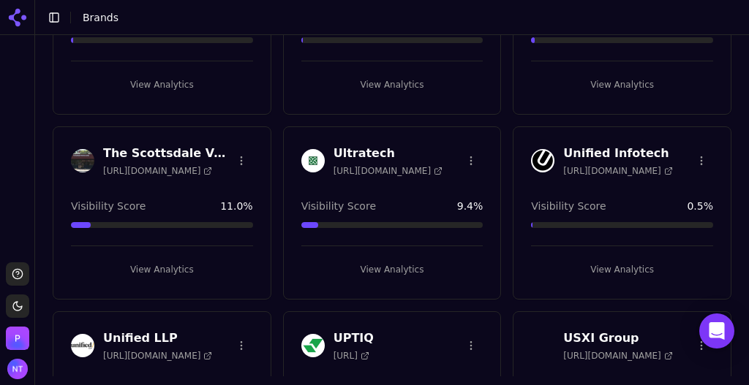
scroll to position [3297, 0]
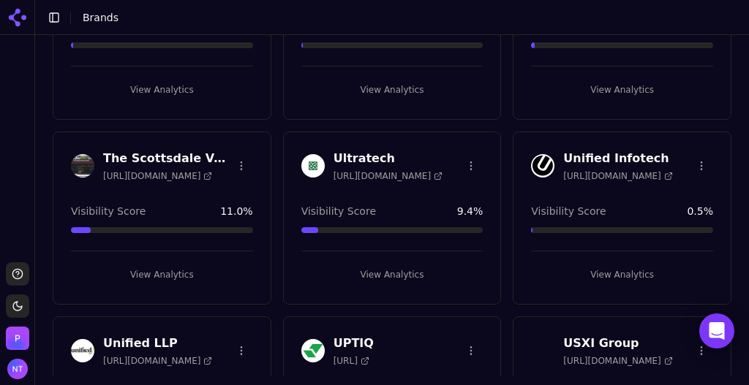
click at [693, 147] on html "Support Toggle theme [PERSON_NAME] Toggle Sidebar Brands Create Brand Apellis […" at bounding box center [374, 192] width 749 height 385
click at [654, 203] on div "Delete Brand" at bounding box center [659, 200] width 86 height 23
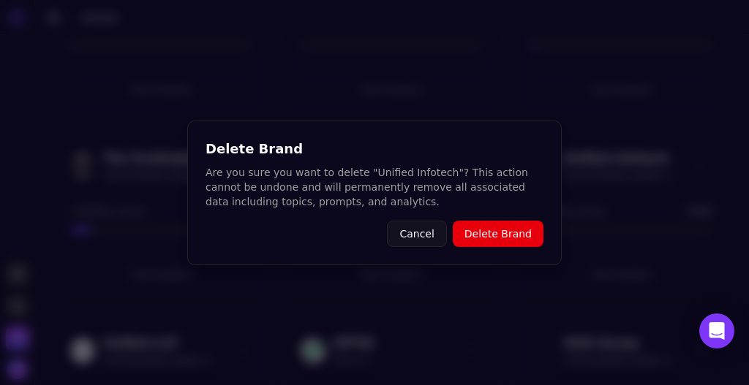
click at [515, 230] on button "Delete Brand" at bounding box center [498, 234] width 91 height 26
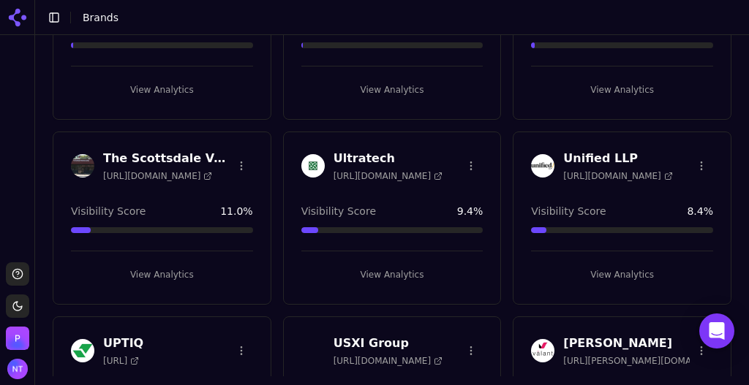
click at [465, 144] on html "Support Toggle theme [PERSON_NAME] Toggle Sidebar Brands Create Brand Apellis […" at bounding box center [374, 192] width 749 height 385
click at [438, 199] on div "Delete Brand" at bounding box center [431, 200] width 86 height 23
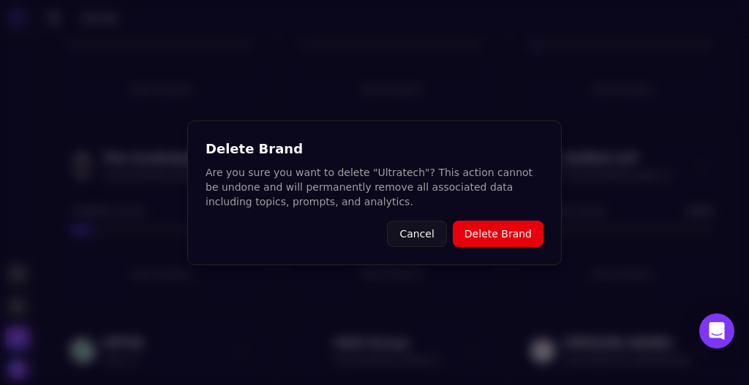
click at [489, 236] on button "Delete Brand" at bounding box center [498, 234] width 91 height 26
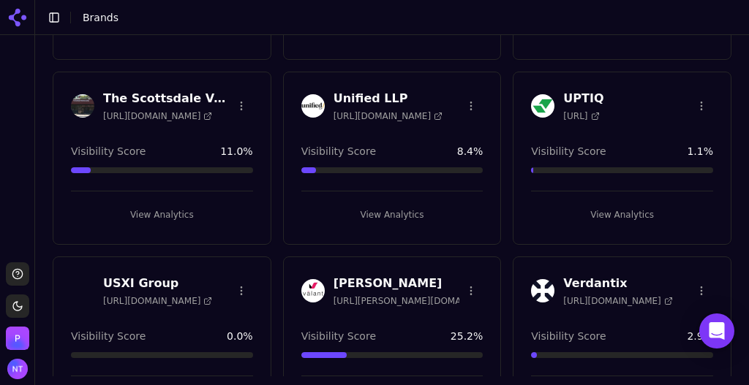
scroll to position [3338, 0]
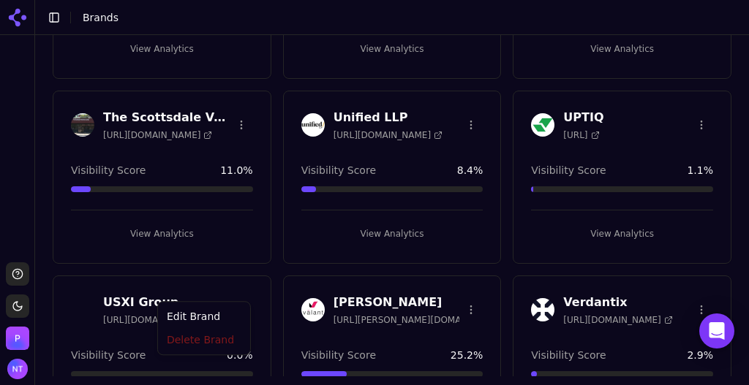
click at [241, 283] on html "Support Toggle theme [PERSON_NAME] Toggle Sidebar Brands Create Brand Apellis […" at bounding box center [374, 192] width 749 height 385
click at [204, 344] on div "Delete Brand" at bounding box center [204, 343] width 86 height 23
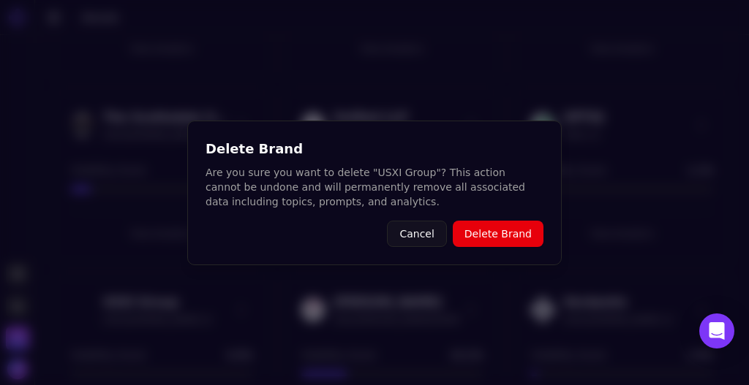
click at [487, 231] on button "Delete Brand" at bounding box center [498, 234] width 91 height 26
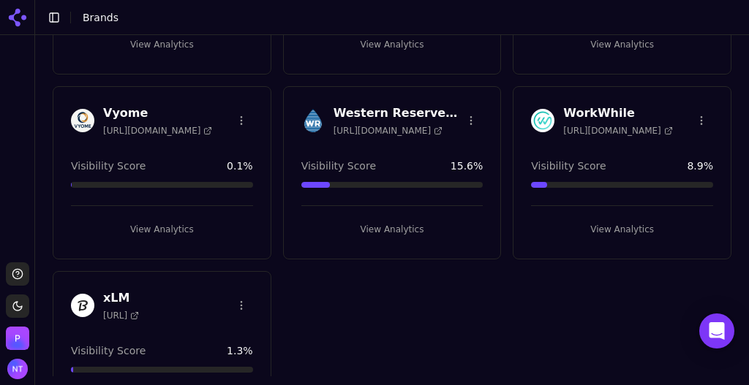
scroll to position [3717, 0]
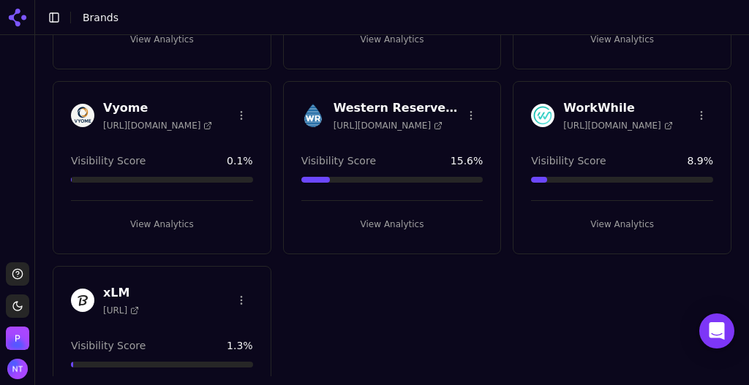
click at [238, 278] on html "Support Toggle theme [PERSON_NAME] Toggle Sidebar Brands Create Brand Apellis […" at bounding box center [374, 192] width 749 height 385
click at [217, 331] on div "Delete Brand" at bounding box center [204, 331] width 86 height 23
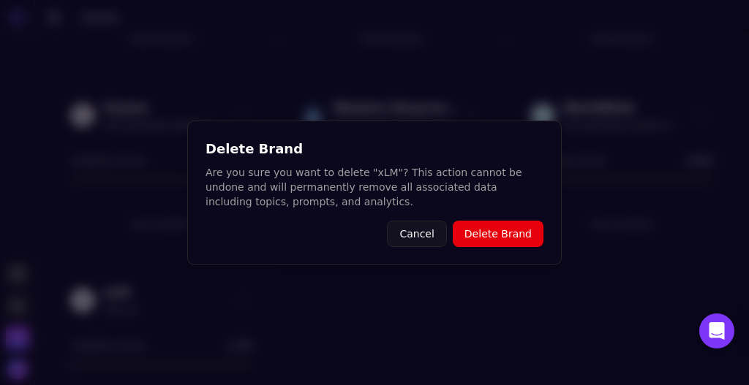
click at [466, 242] on button "Delete Brand" at bounding box center [498, 234] width 91 height 26
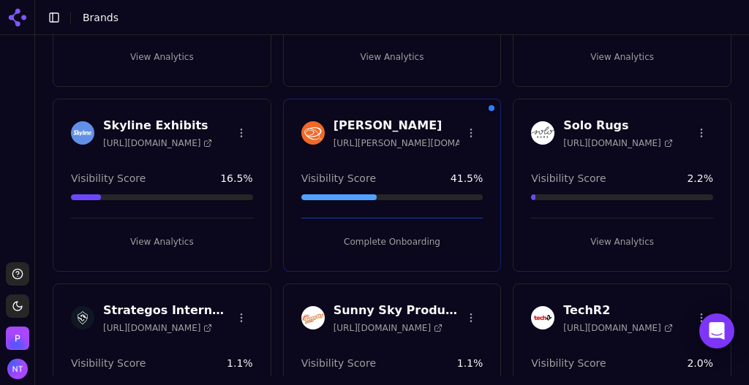
scroll to position [2898, 0]
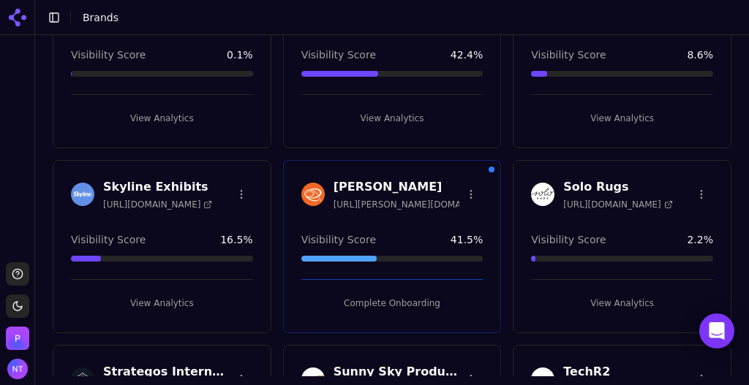
click at [463, 174] on html "Support Toggle theme [PERSON_NAME] Toggle Sidebar Brands Create Brand Apellis […" at bounding box center [374, 192] width 749 height 385
click at [435, 233] on div "Delete Brand" at bounding box center [431, 230] width 86 height 23
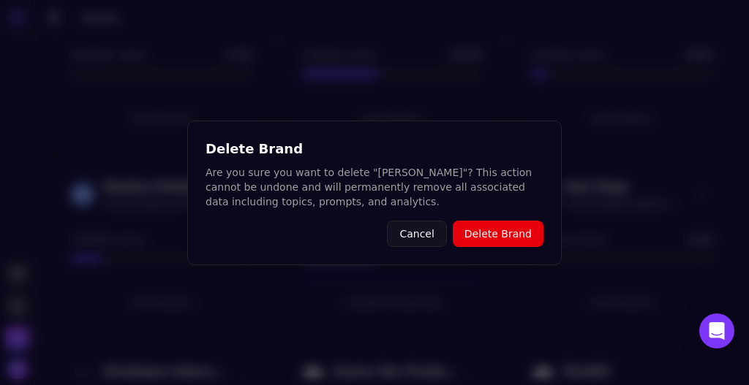
click at [499, 234] on button "Delete Brand" at bounding box center [498, 234] width 91 height 26
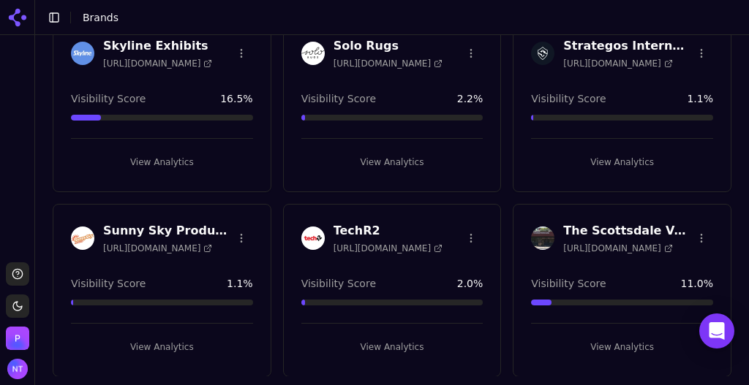
scroll to position [3058, 0]
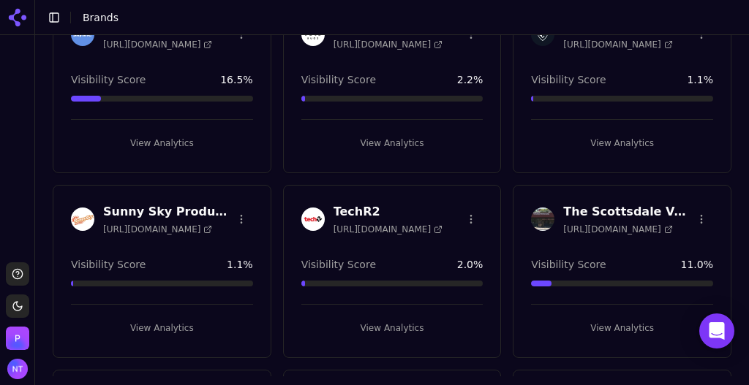
click at [468, 199] on html "Support Toggle theme [PERSON_NAME] Toggle Sidebar Brands Create Brand Apellis […" at bounding box center [374, 192] width 749 height 385
click at [448, 247] on div "Delete Brand" at bounding box center [431, 253] width 86 height 23
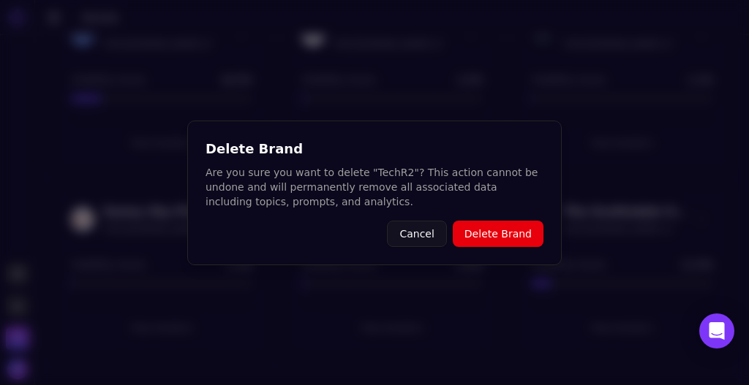
click at [498, 234] on button "Delete Brand" at bounding box center [498, 234] width 91 height 26
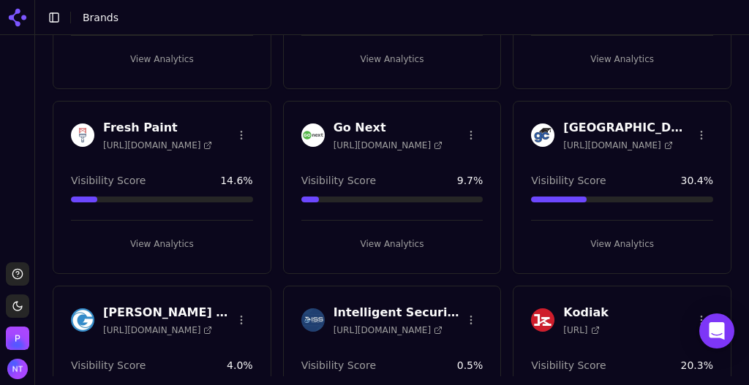
scroll to position [1090, 0]
